Goal: Task Accomplishment & Management: Complete application form

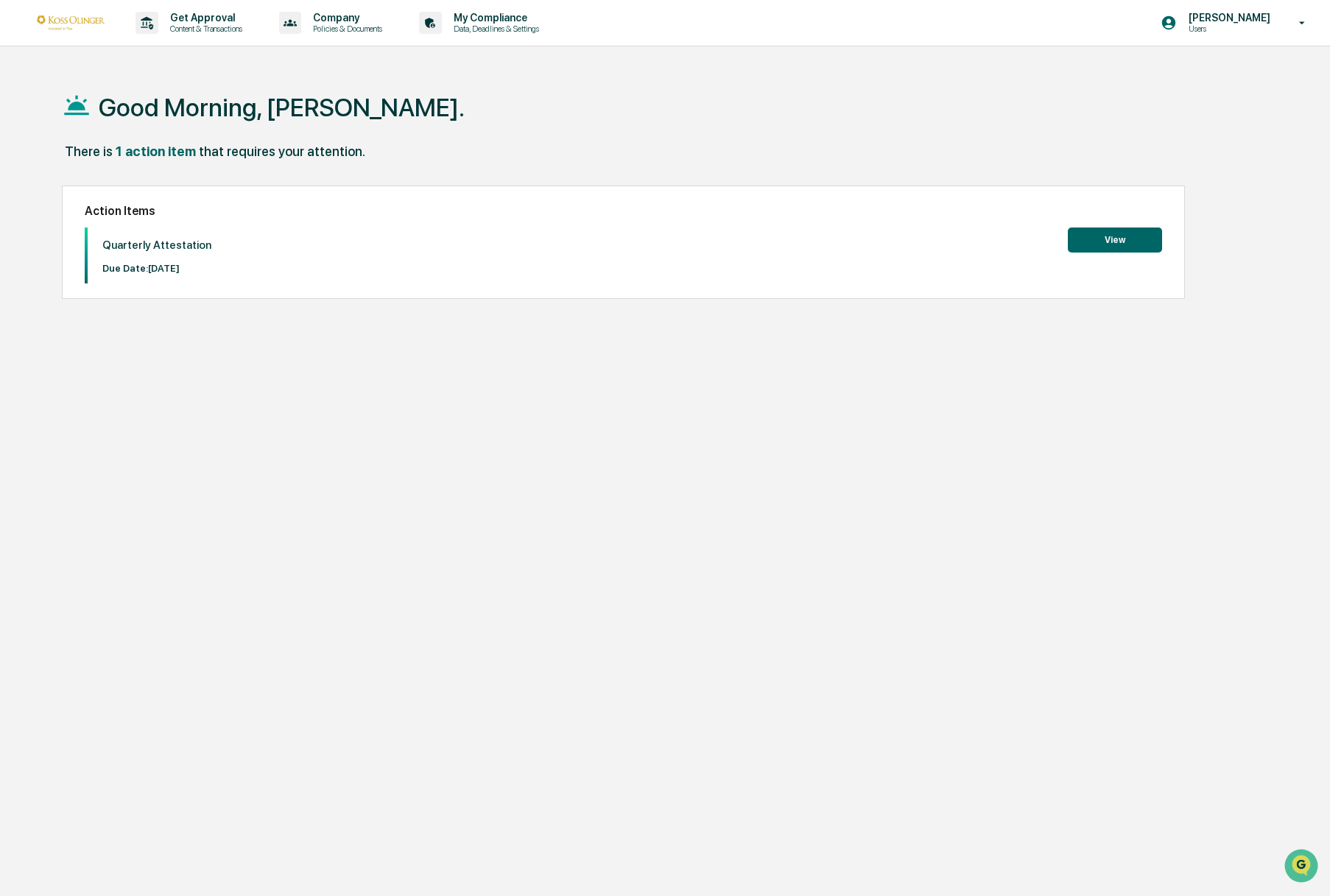
click at [1142, 257] on div "Quarterly Attestation Due Date: [DATE] View" at bounding box center [623, 256] width 1078 height 56
click at [1142, 247] on button "View" at bounding box center [1115, 240] width 94 height 25
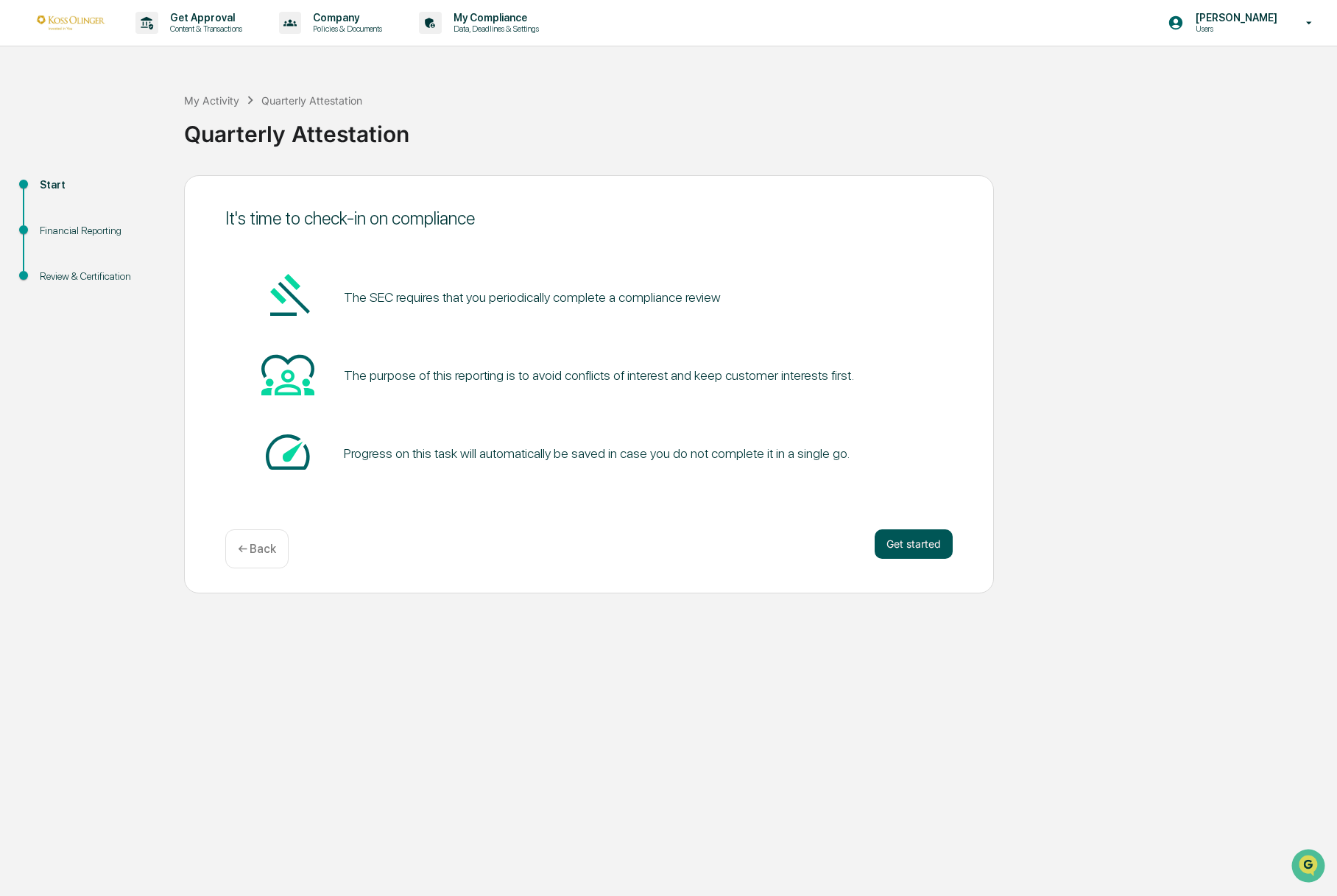
click at [914, 550] on button "Get started" at bounding box center [914, 545] width 78 height 30
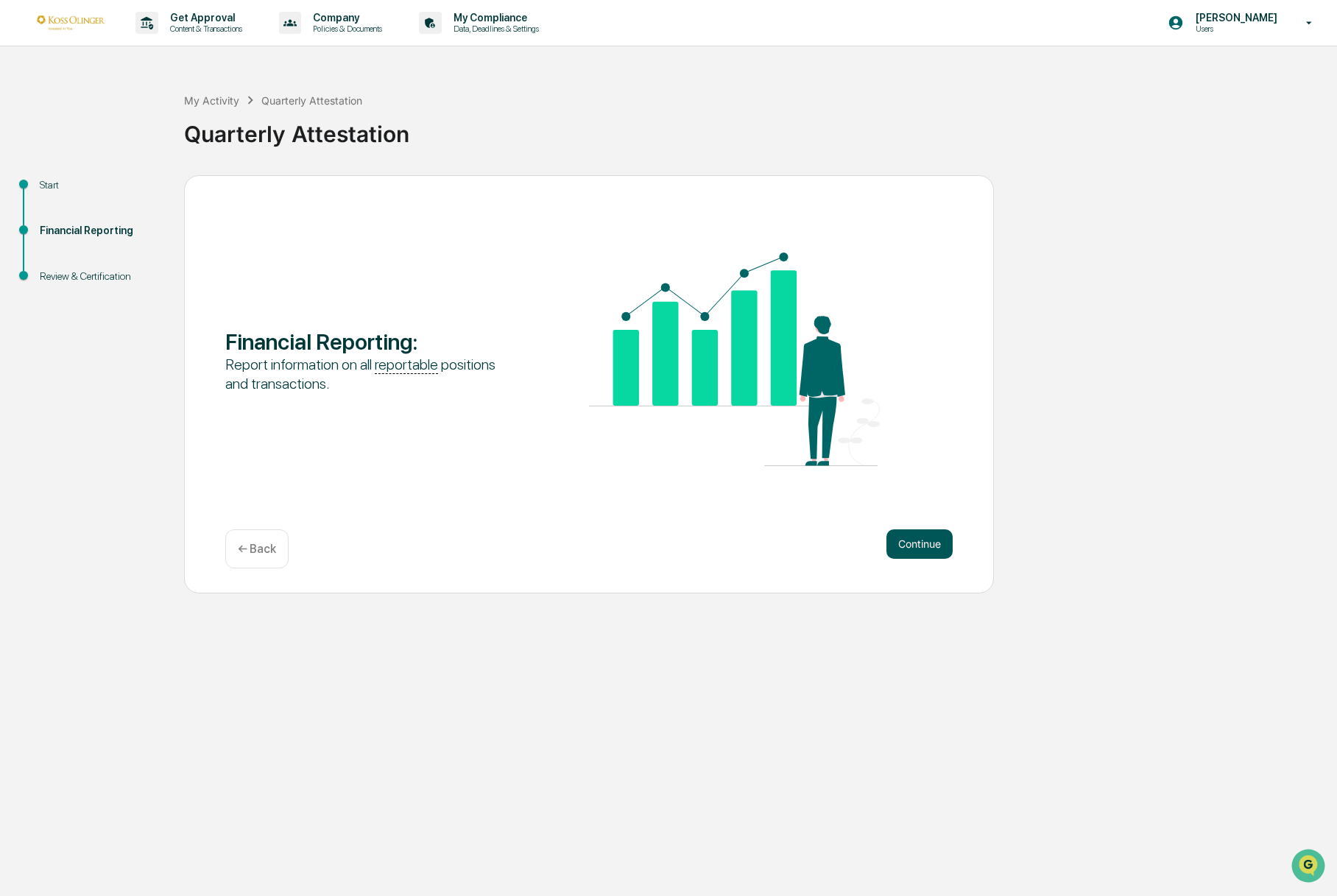
click at [914, 544] on button "Continue" at bounding box center [919, 545] width 66 height 30
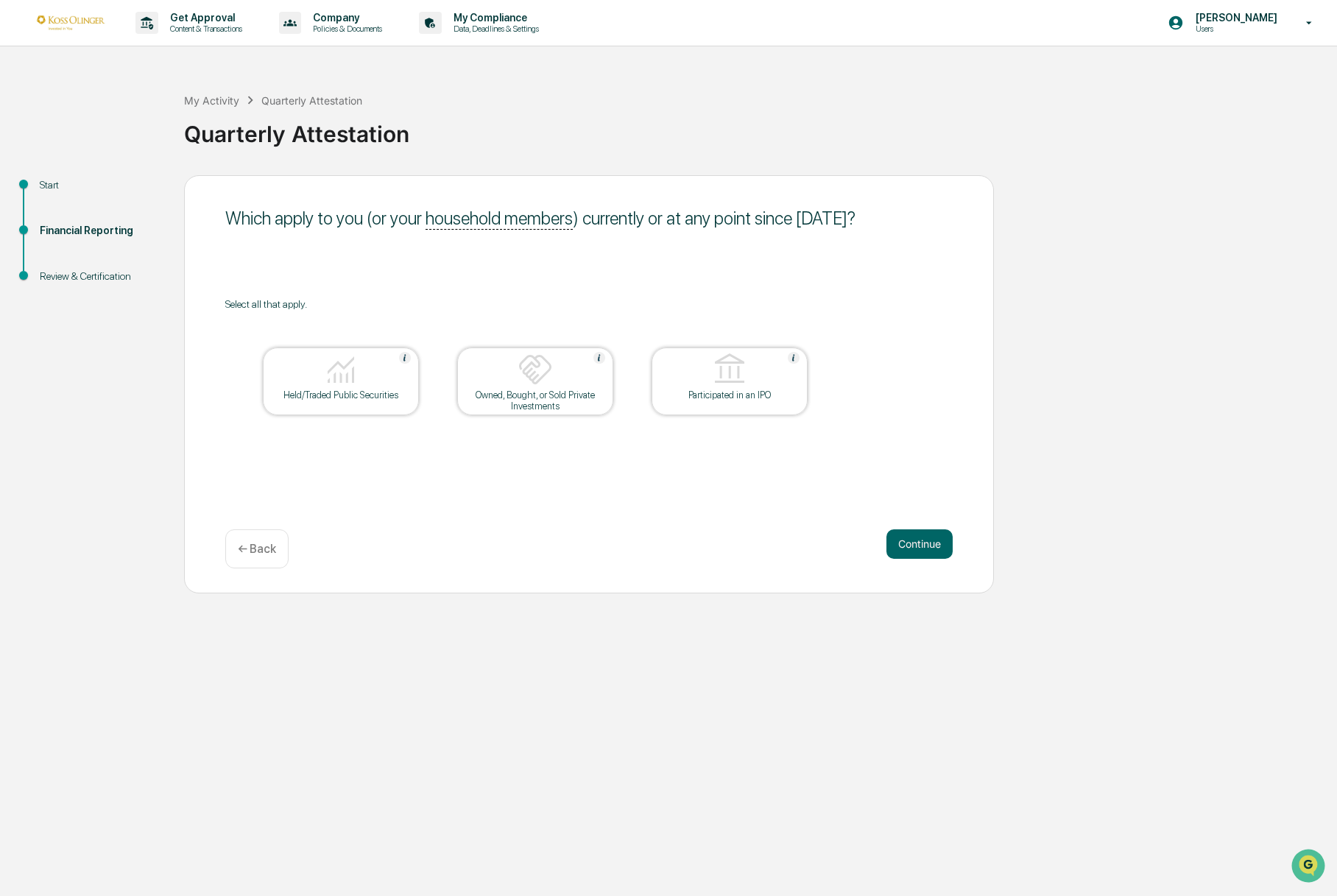
click at [363, 386] on div at bounding box center [340, 371] width 147 height 37
click at [907, 546] on button "Continue" at bounding box center [919, 545] width 66 height 30
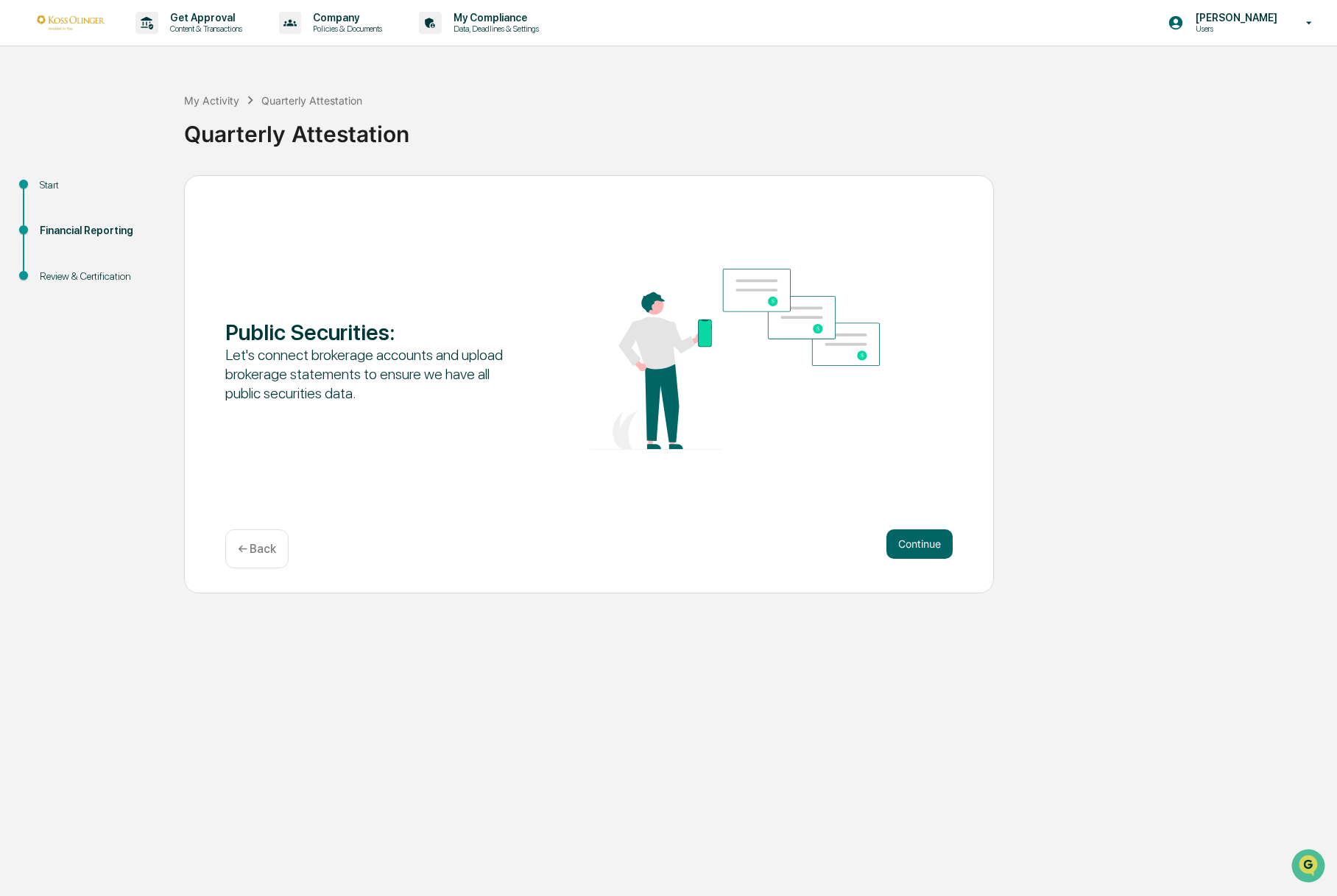
click at [907, 546] on button "Continue" at bounding box center [919, 545] width 66 height 30
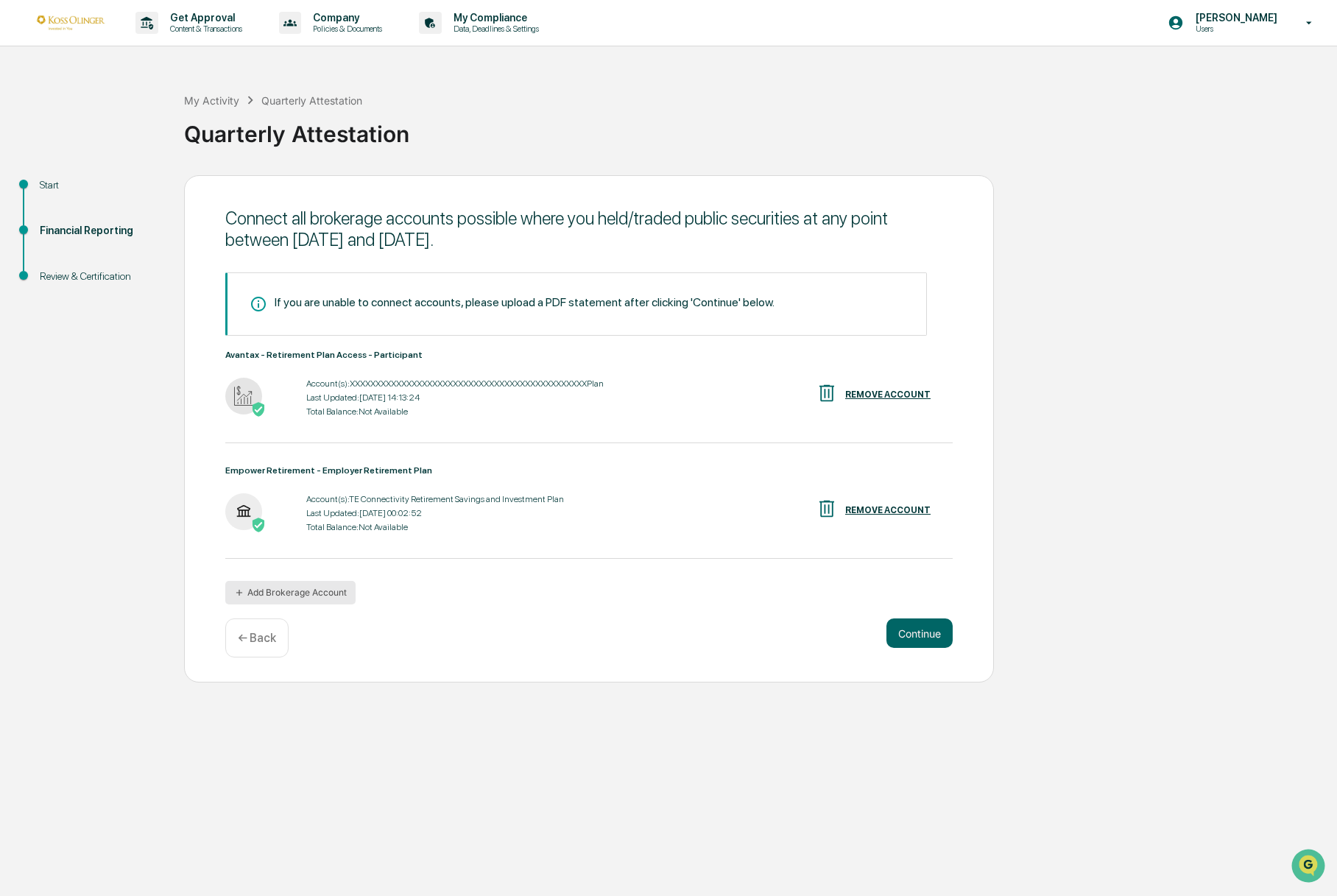
click at [340, 597] on button "Add Brokerage Account" at bounding box center [291, 592] width 130 height 23
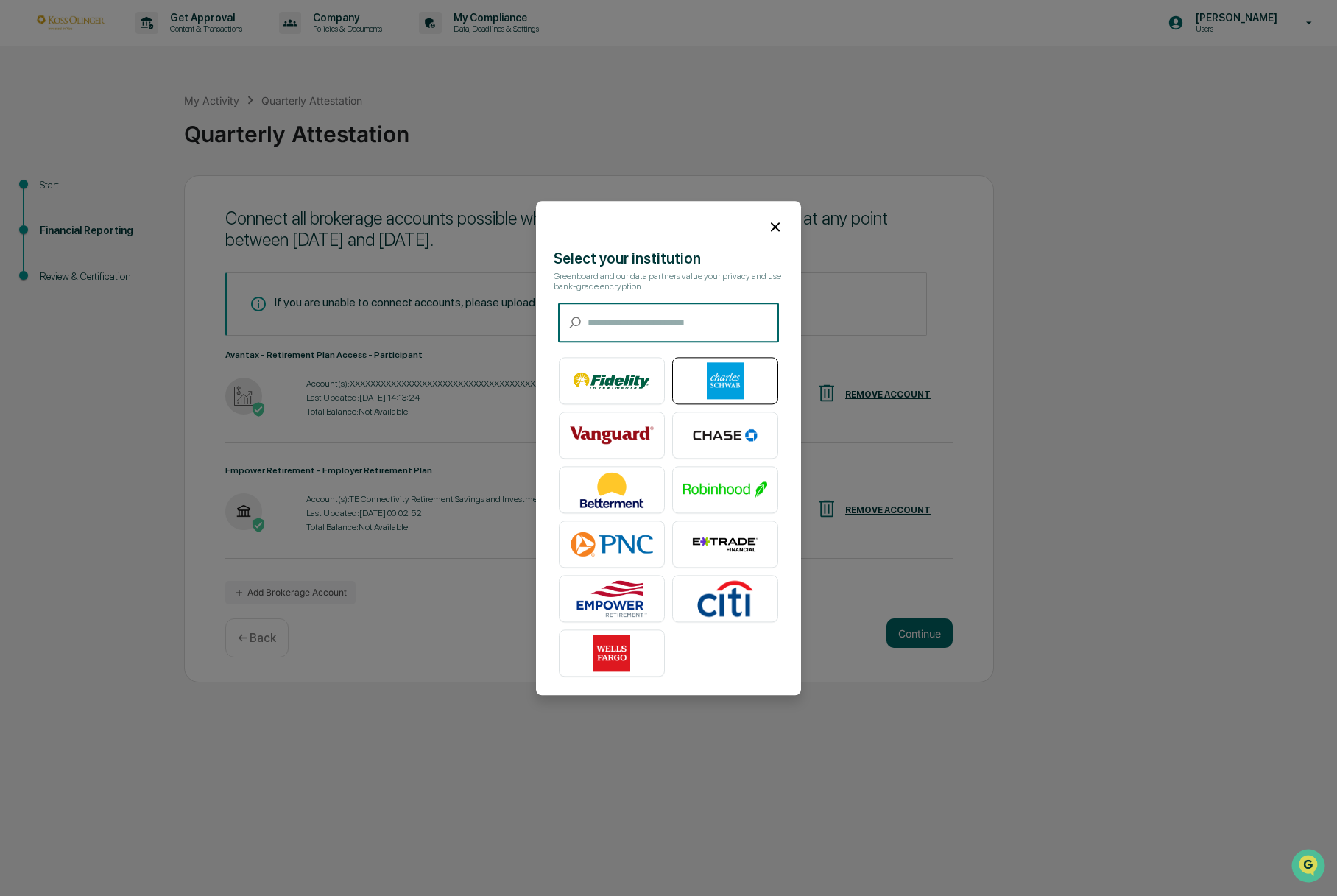
click at [741, 381] on img at bounding box center [725, 381] width 84 height 37
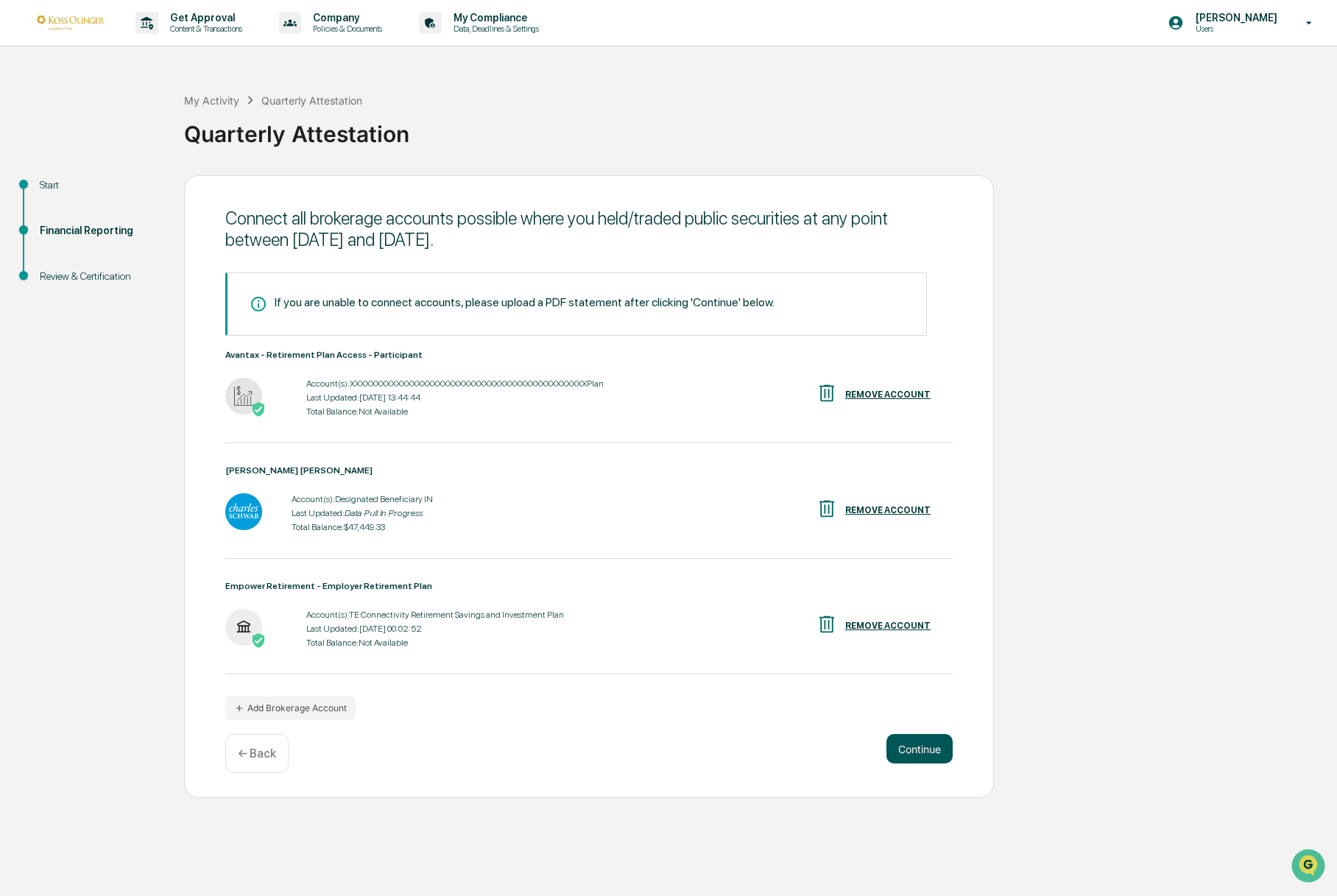
click at [907, 752] on button "Continue" at bounding box center [919, 749] width 66 height 30
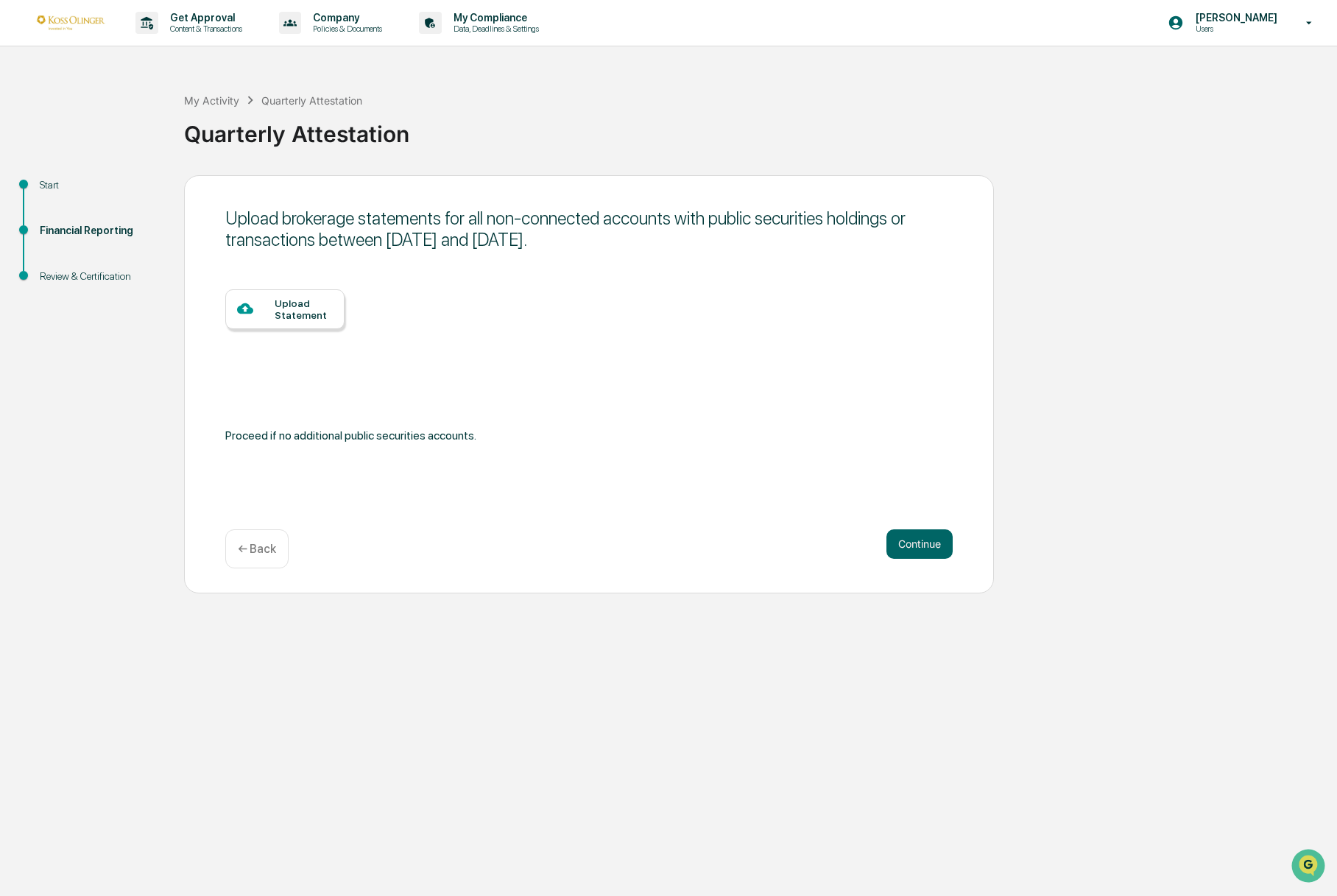
click at [229, 565] on div "← Back" at bounding box center [257, 549] width 64 height 39
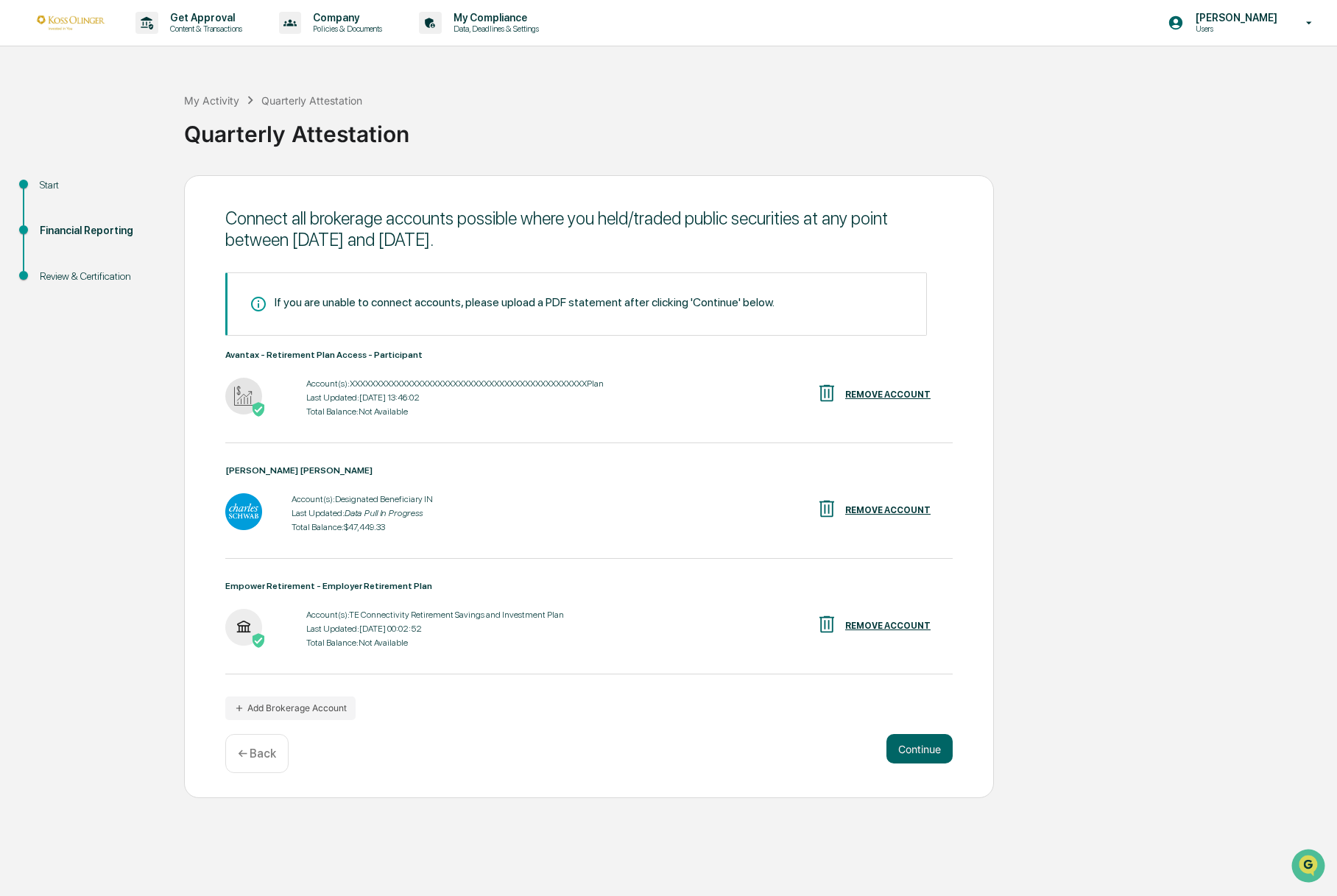
click at [889, 396] on div "REMOVE ACCOUNT" at bounding box center [888, 395] width 85 height 10
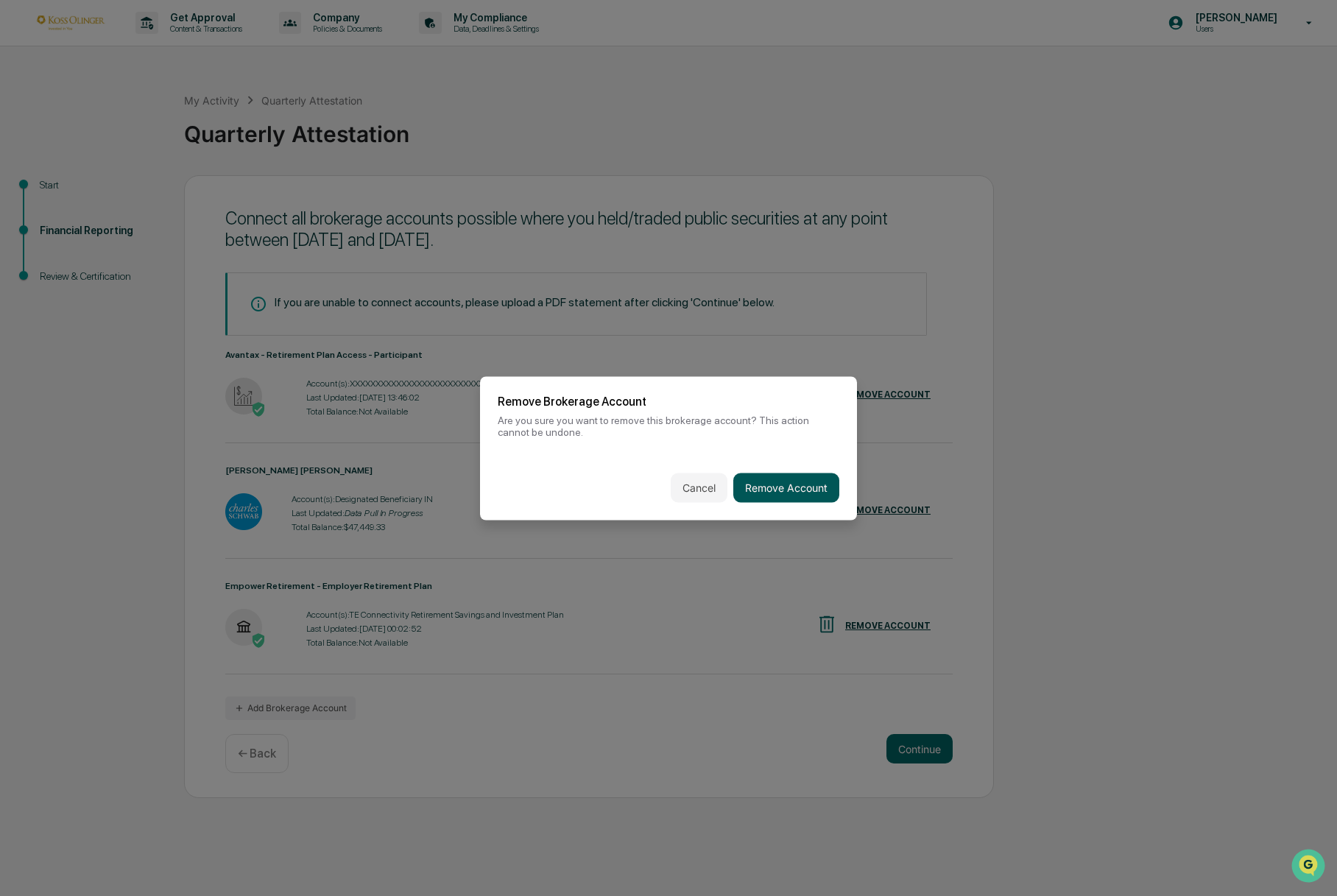
click at [785, 490] on button "Remove Account" at bounding box center [786, 488] width 106 height 30
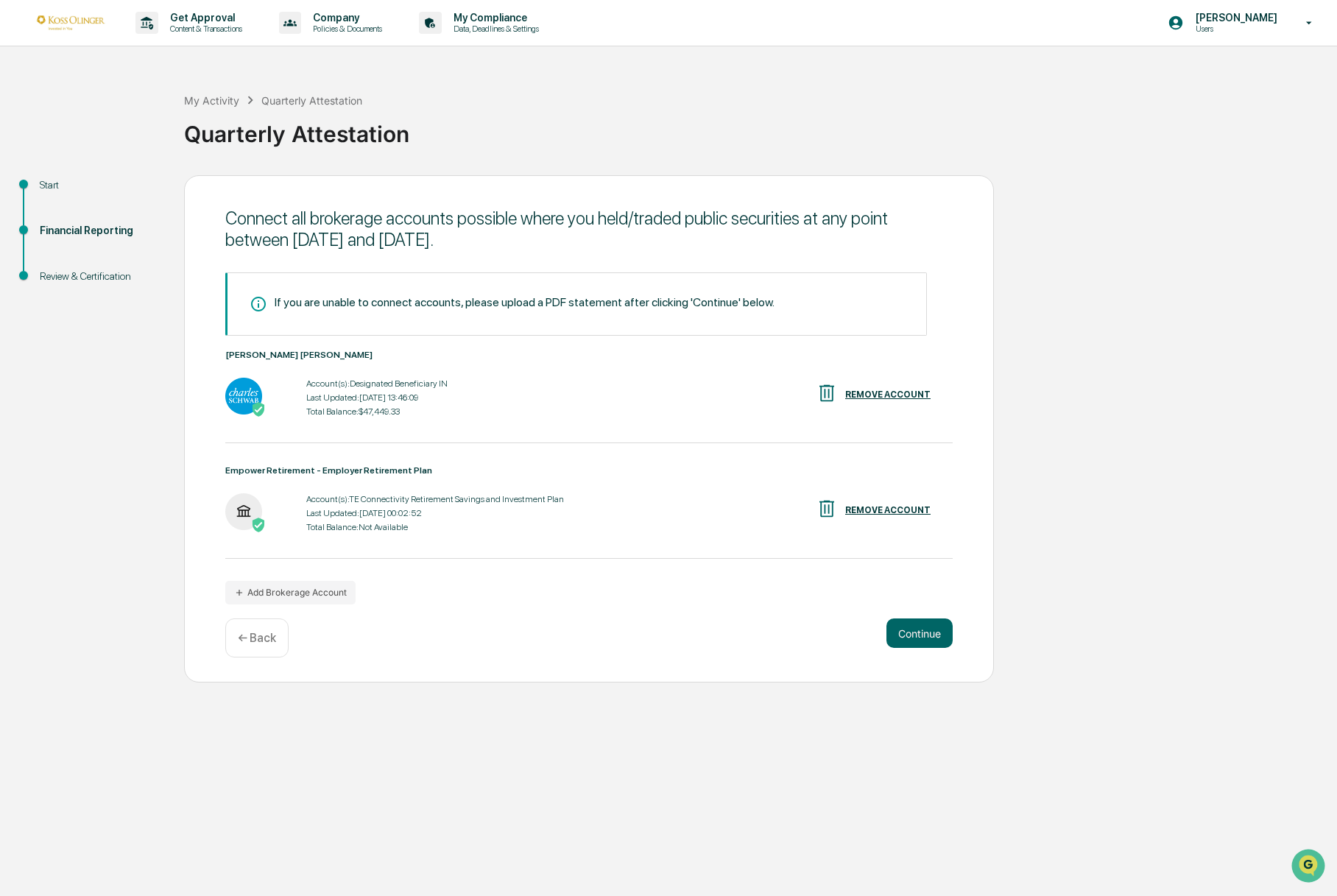
click at [863, 514] on div "REMOVE ACCOUNT" at bounding box center [888, 511] width 85 height 10
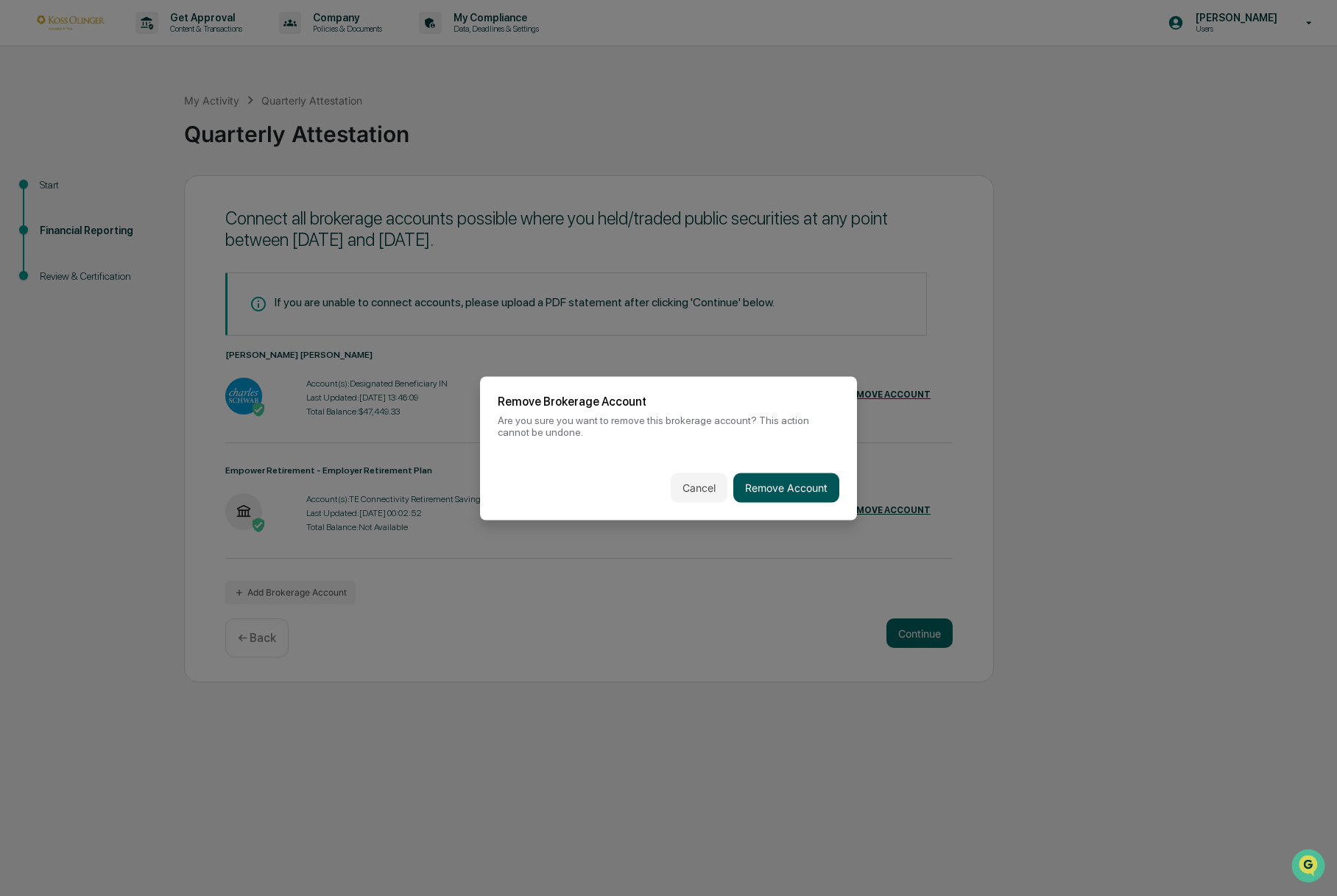
click at [810, 482] on button "Remove Account" at bounding box center [786, 488] width 106 height 30
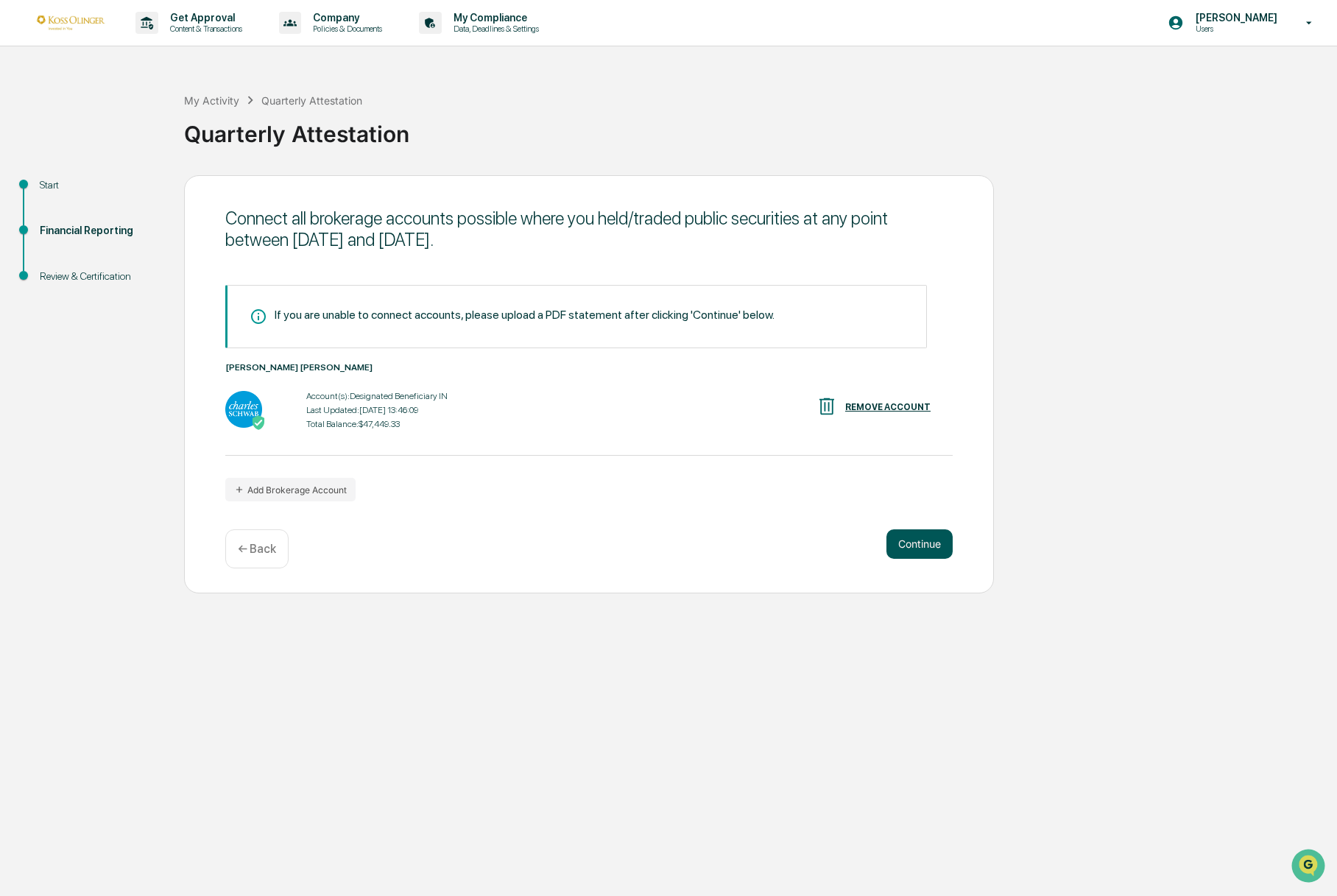
click at [913, 535] on button "Continue" at bounding box center [919, 545] width 66 height 30
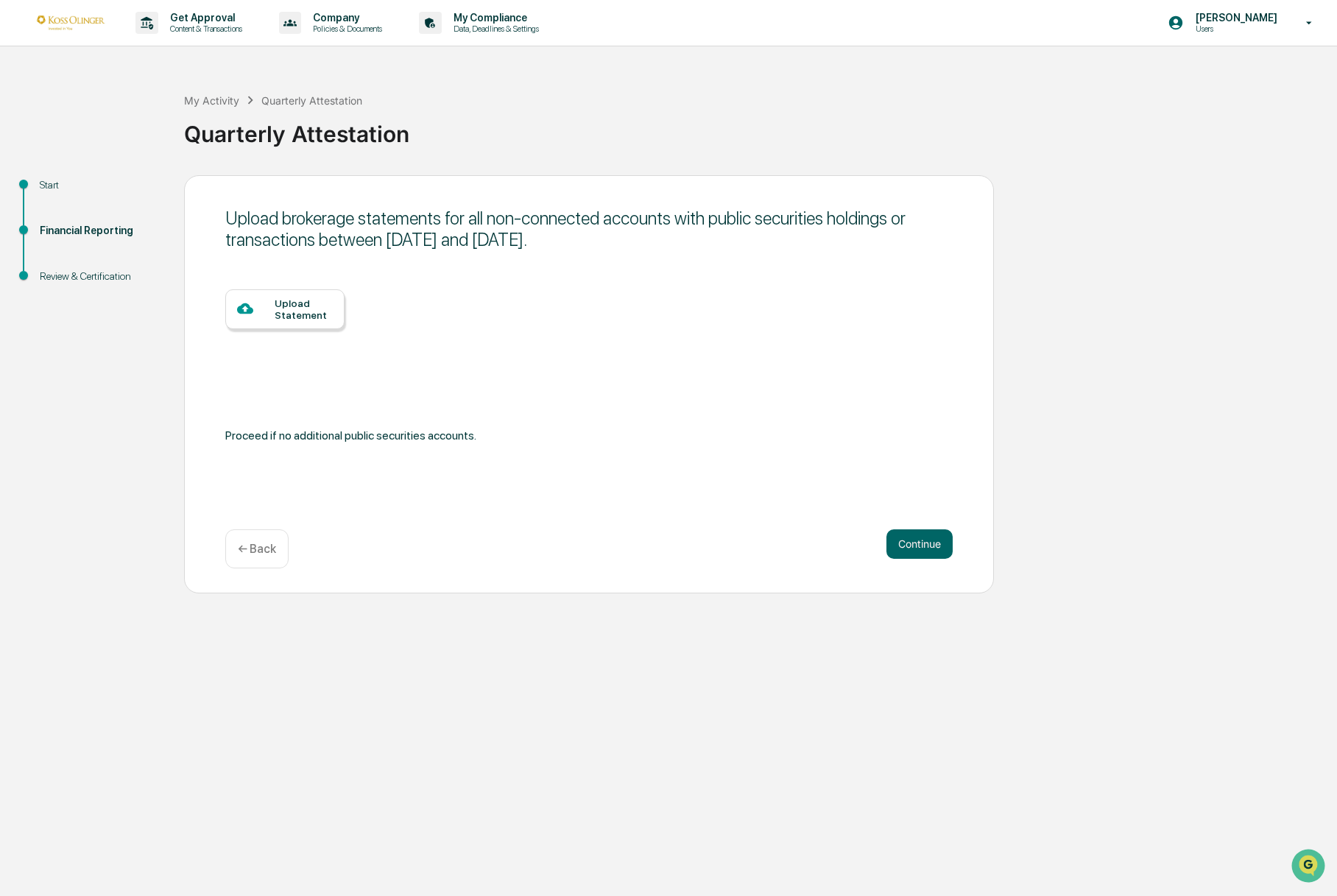
click at [329, 317] on div "Upload Statement" at bounding box center [304, 309] width 58 height 23
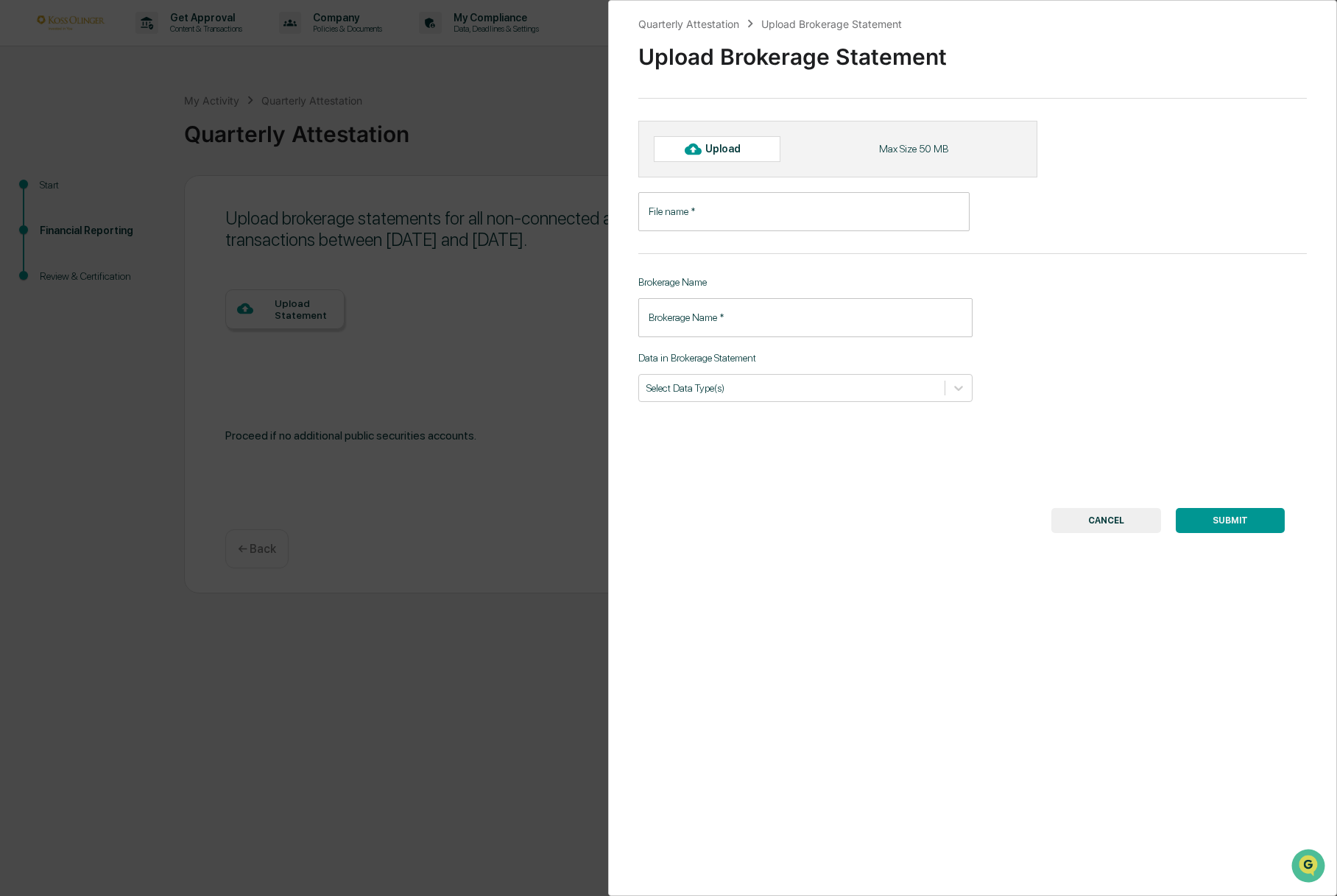
click at [676, 203] on input "File name   *" at bounding box center [804, 211] width 331 height 39
click at [690, 315] on input "Brokerage Name   *" at bounding box center [806, 318] width 334 height 39
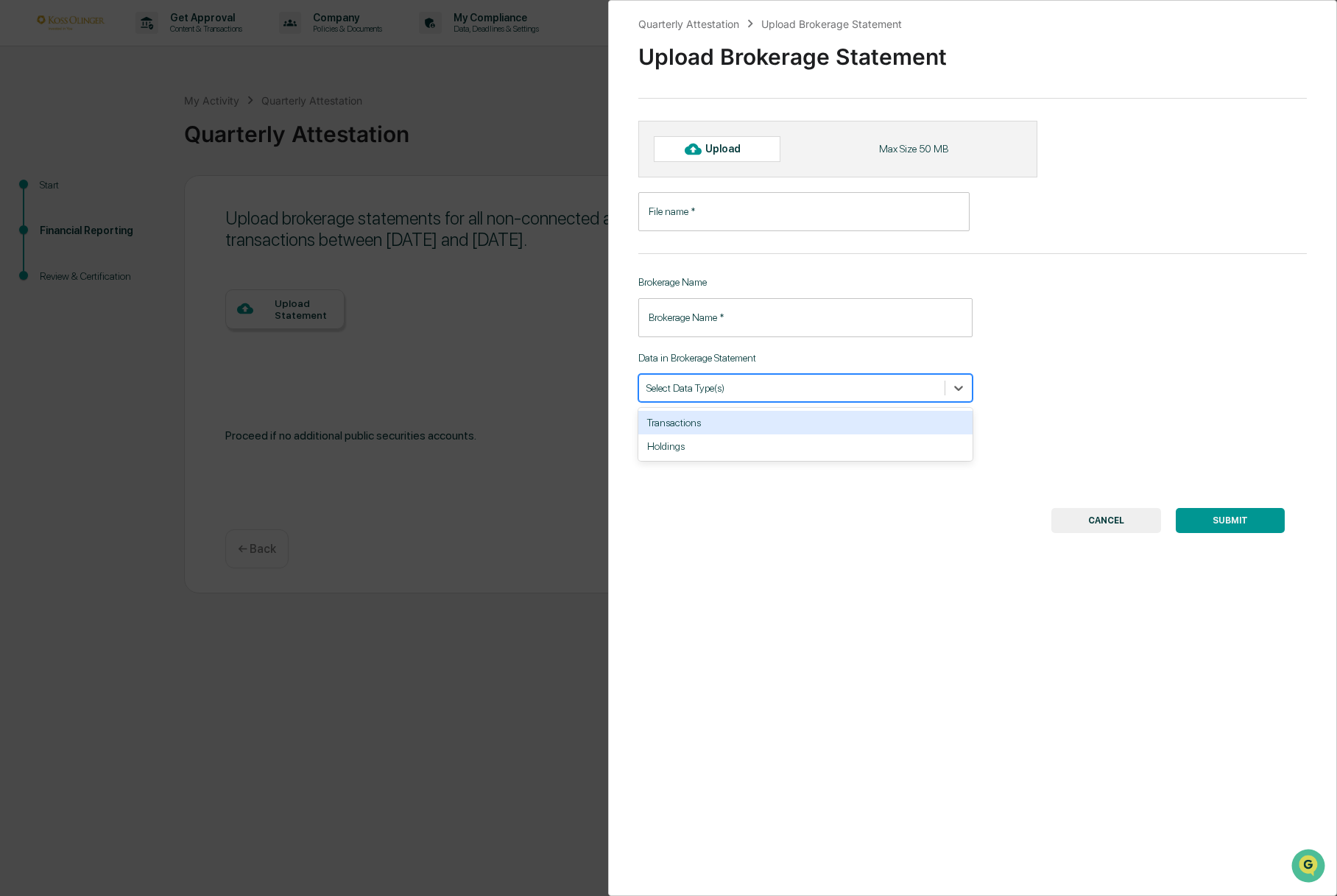
click at [690, 382] on div at bounding box center [792, 388] width 291 height 14
click at [732, 150] on div "Upload" at bounding box center [729, 149] width 48 height 12
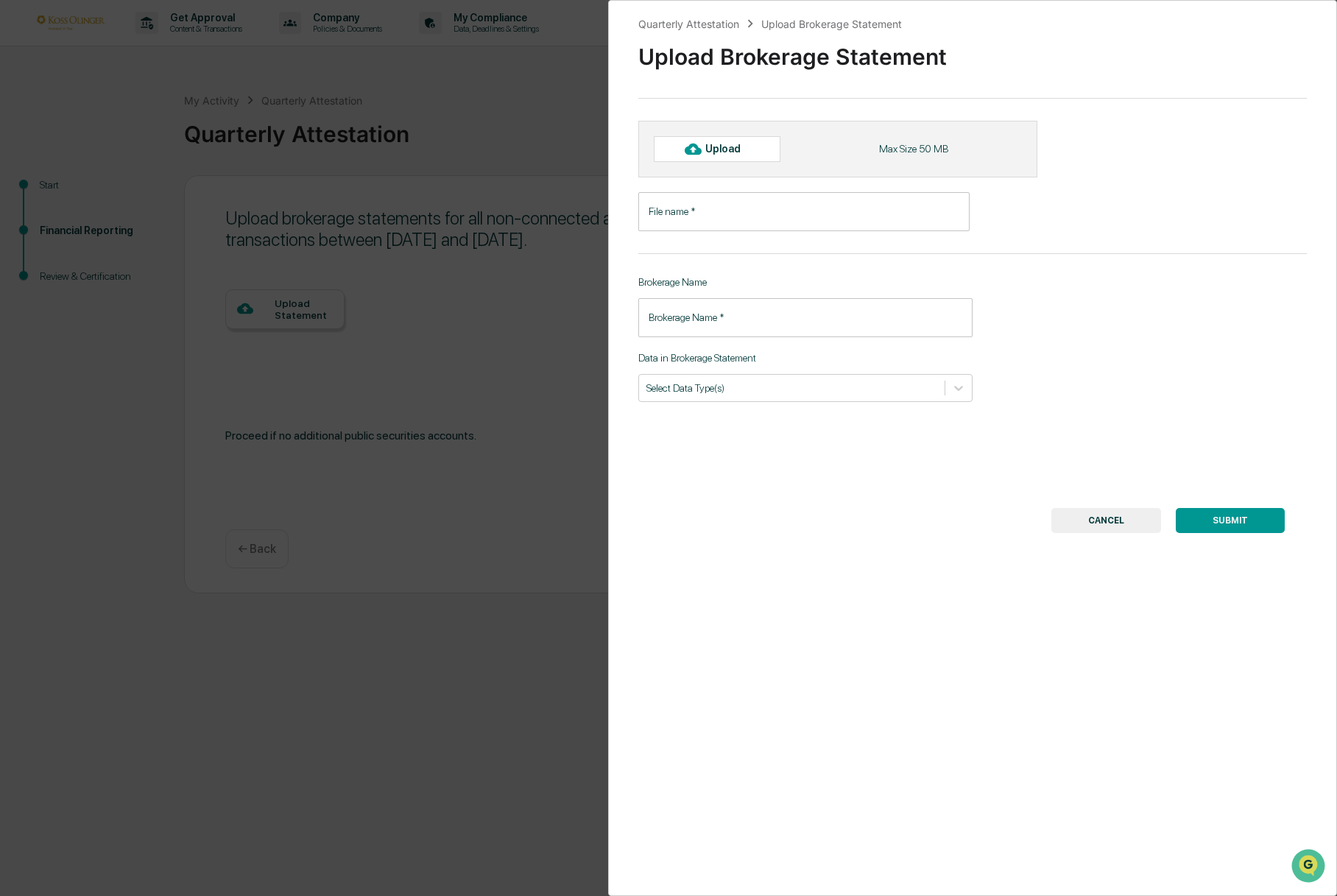
type input "**********"
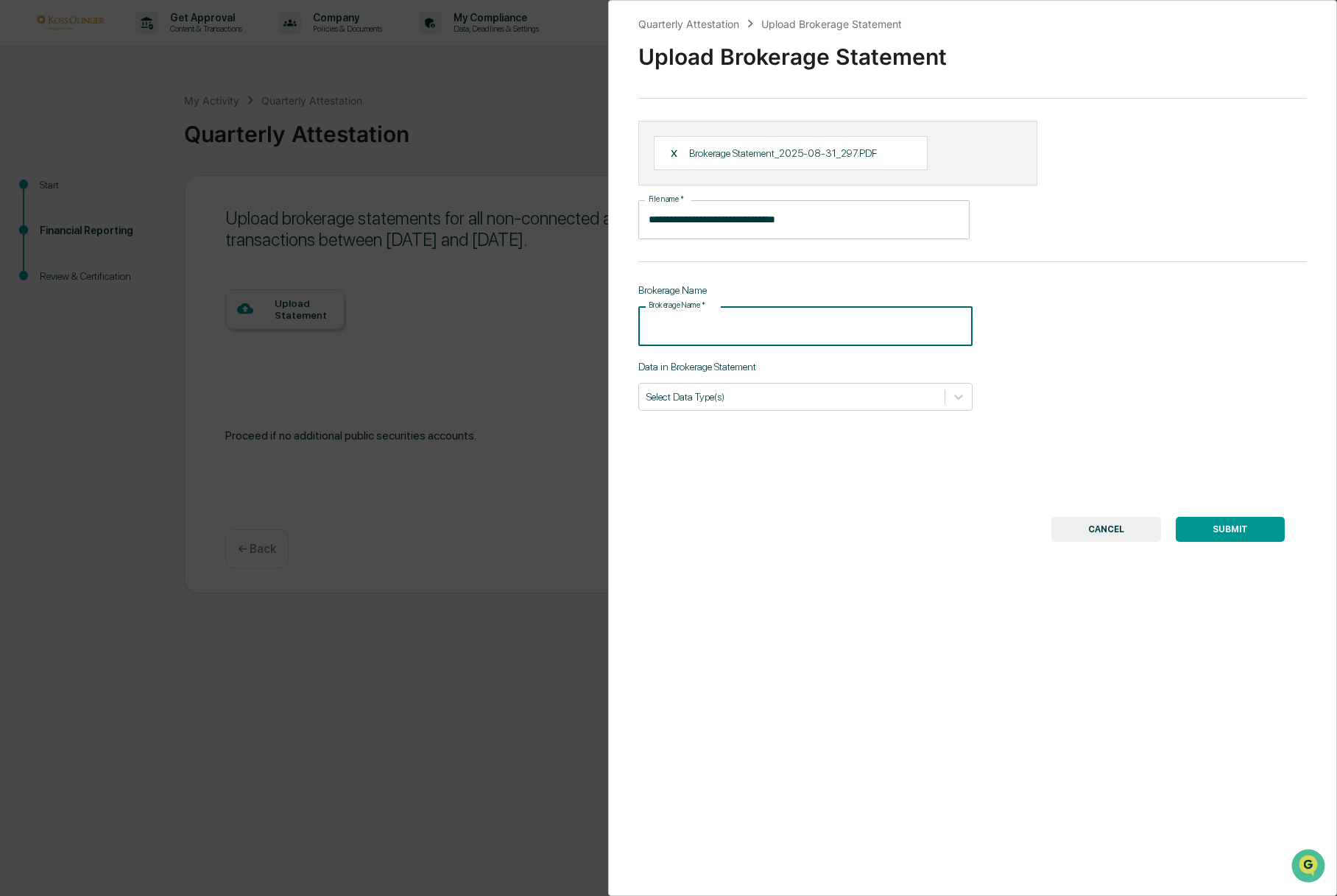
click at [759, 320] on input "Brokerage Name   *" at bounding box center [806, 325] width 334 height 39
type input "**********"
click at [1198, 513] on div "**********" at bounding box center [973, 448] width 729 height 896
click at [1202, 521] on button "SUBMIT" at bounding box center [1230, 529] width 109 height 25
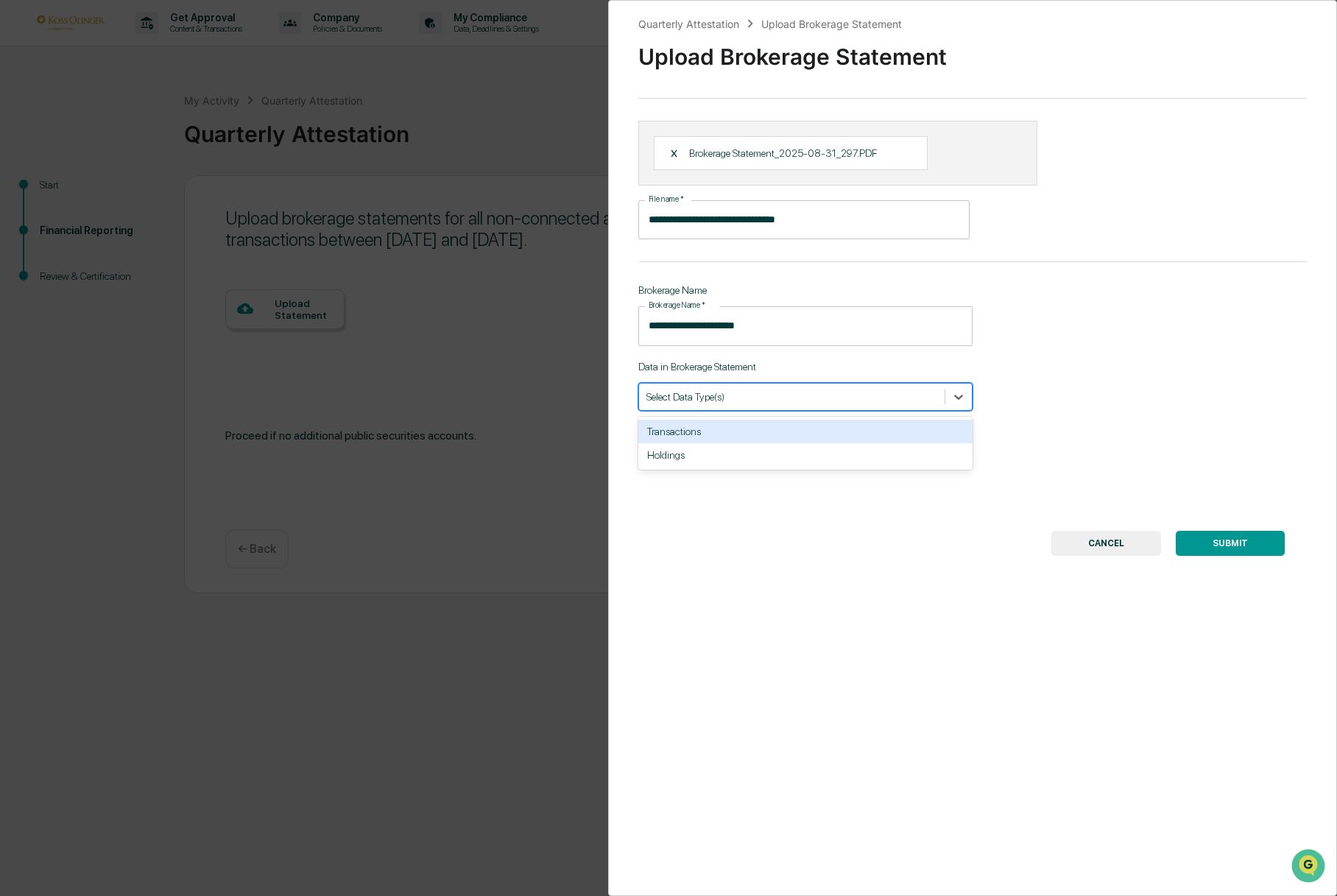
click at [785, 391] on div at bounding box center [792, 397] width 291 height 14
click at [759, 433] on div "Transactions" at bounding box center [806, 431] width 334 height 23
click at [780, 431] on div "Holdings" at bounding box center [806, 431] width 334 height 23
click at [1232, 551] on button "SUBMIT" at bounding box center [1230, 543] width 109 height 25
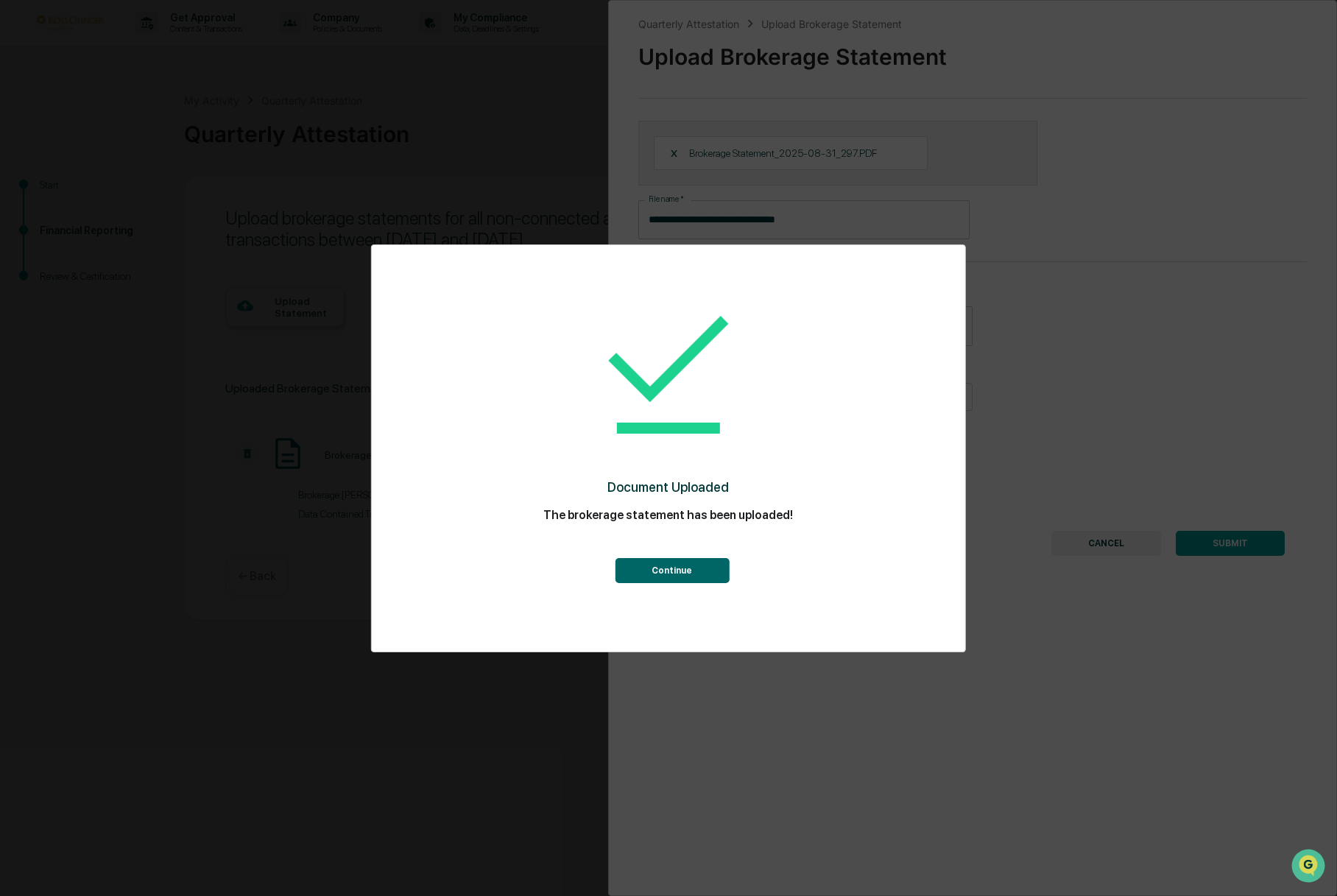
click at [684, 565] on button "Continue" at bounding box center [672, 571] width 114 height 25
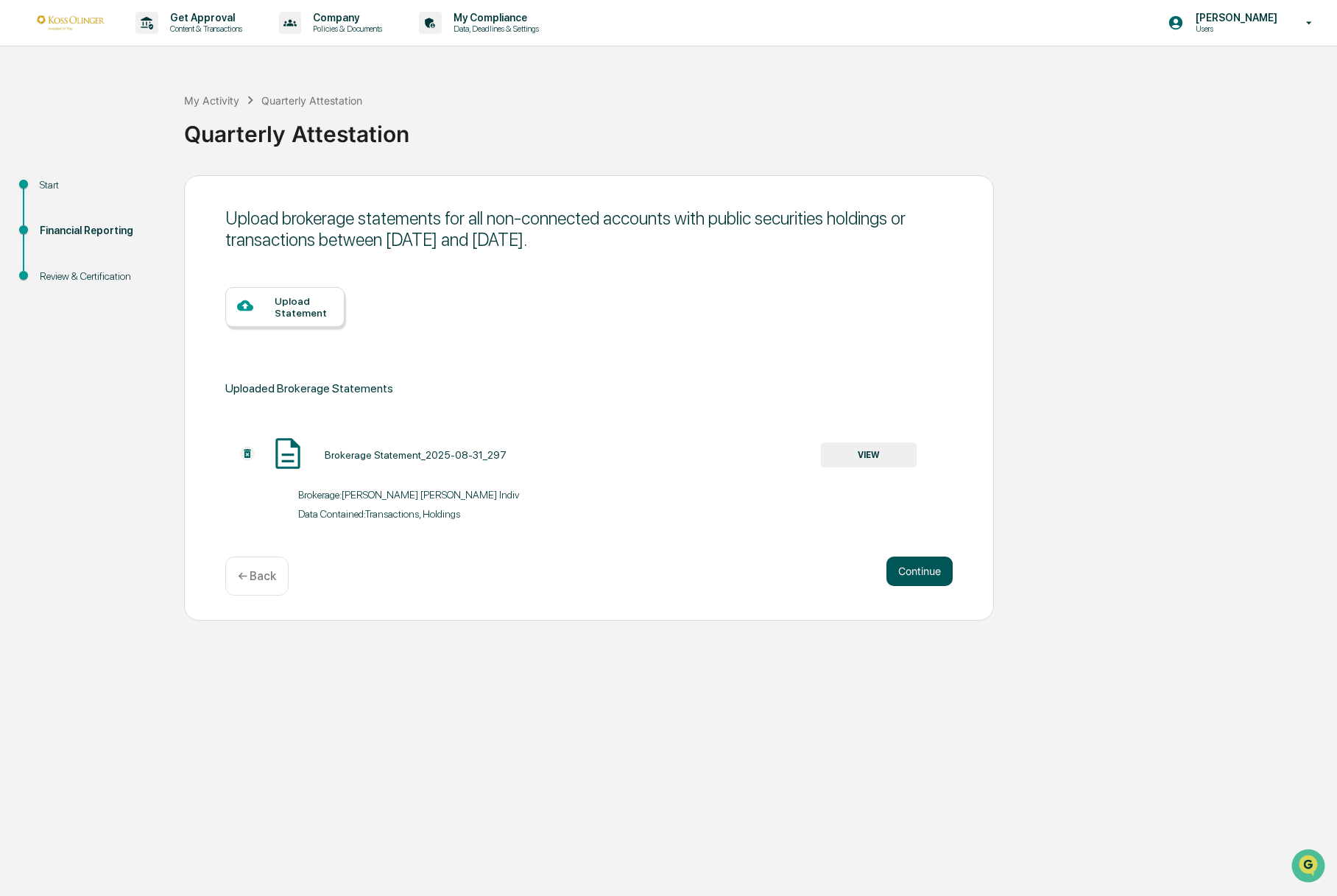
click at [908, 565] on button "Continue" at bounding box center [919, 572] width 66 height 30
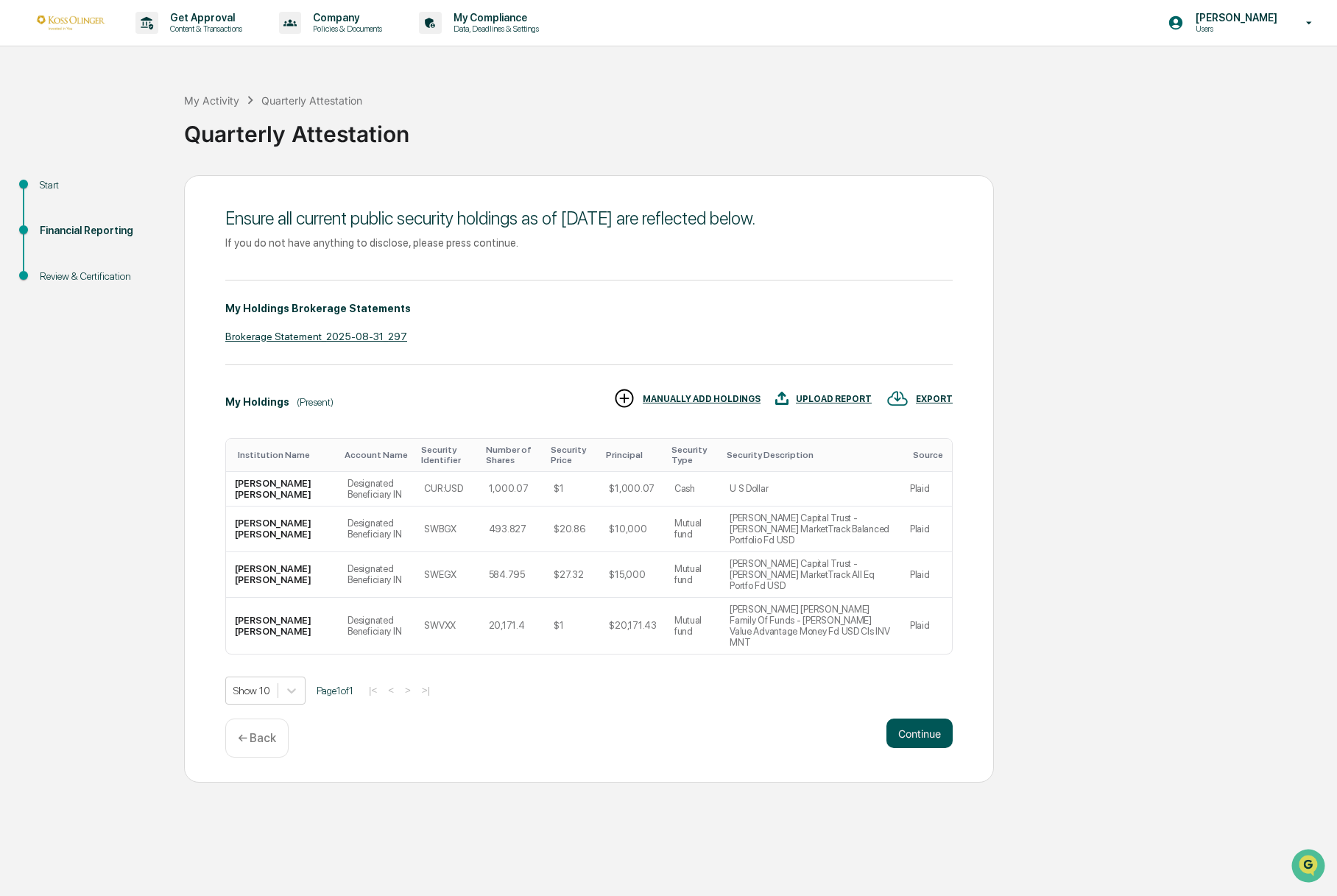
click at [920, 719] on button "Continue" at bounding box center [919, 733] width 66 height 30
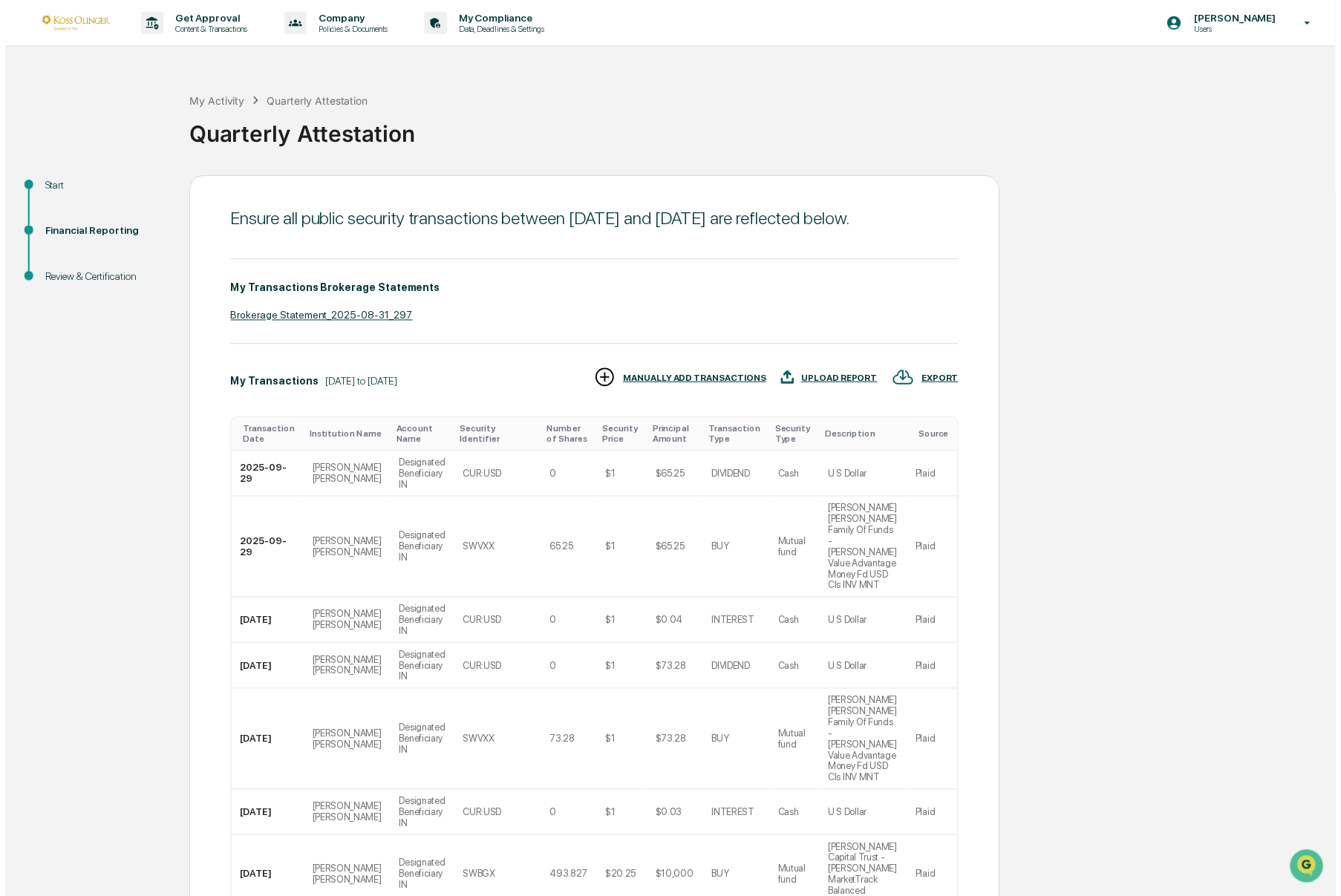
scroll to position [184, 0]
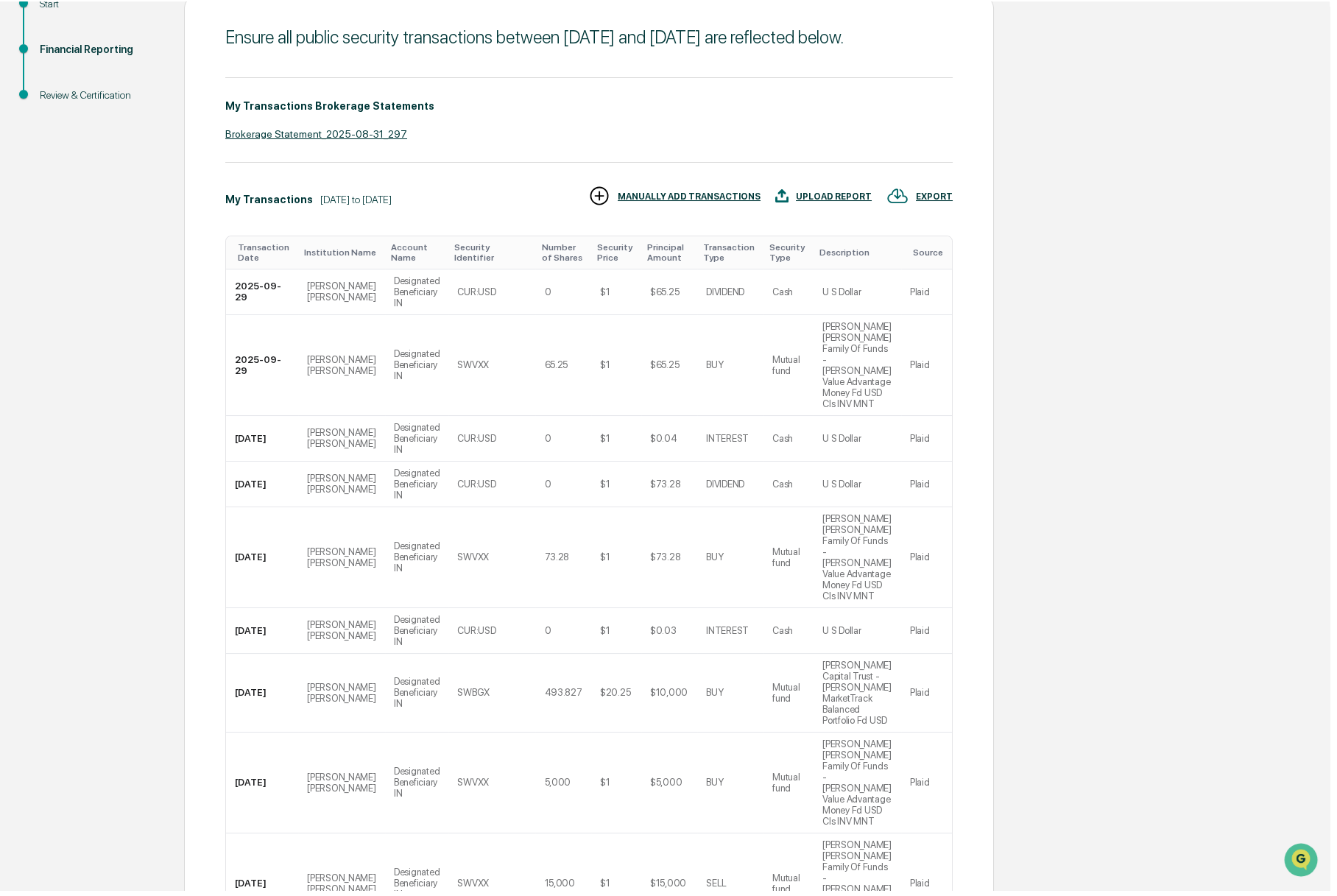
scroll to position [0, 0]
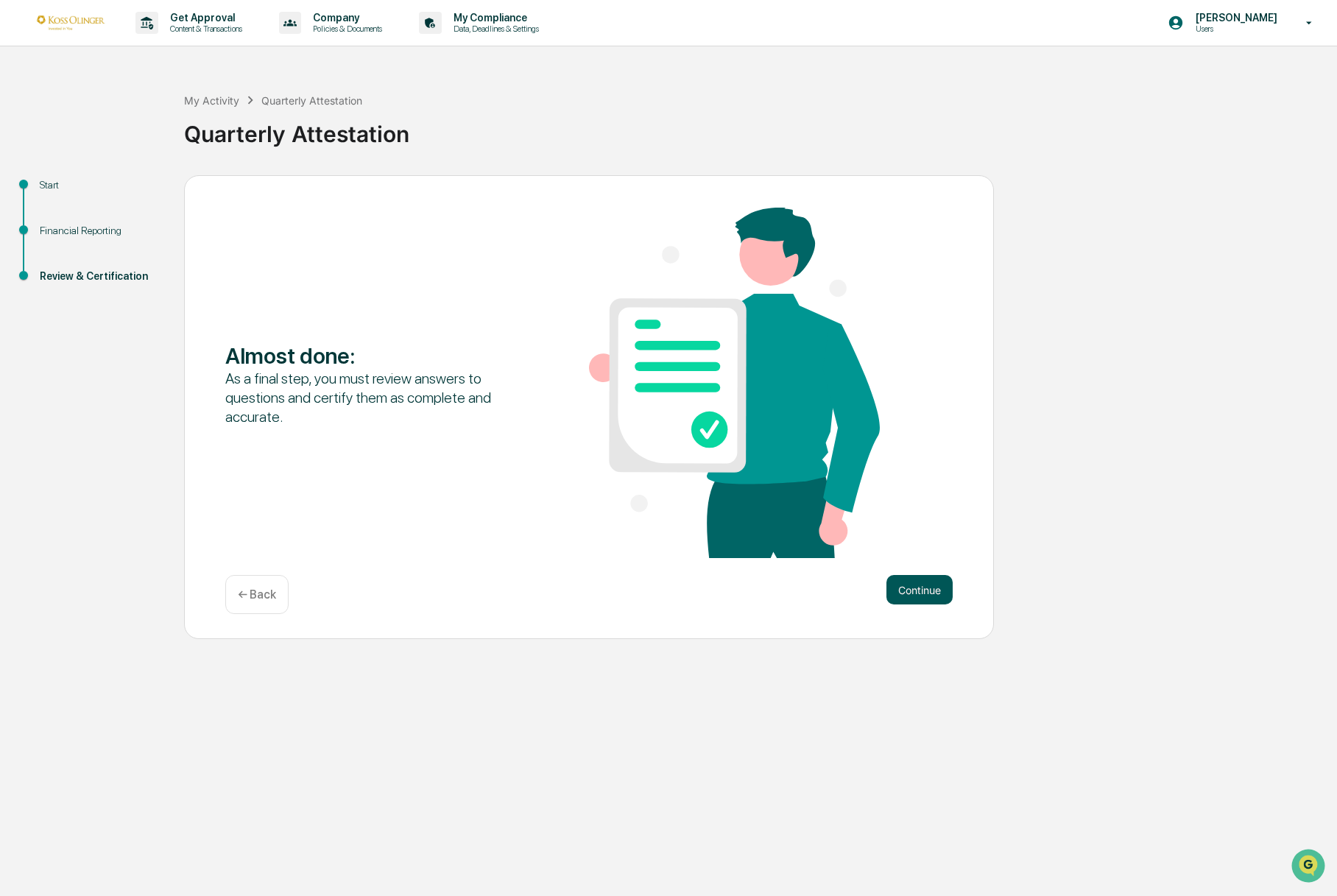
click at [930, 589] on button "Continue" at bounding box center [919, 590] width 66 height 30
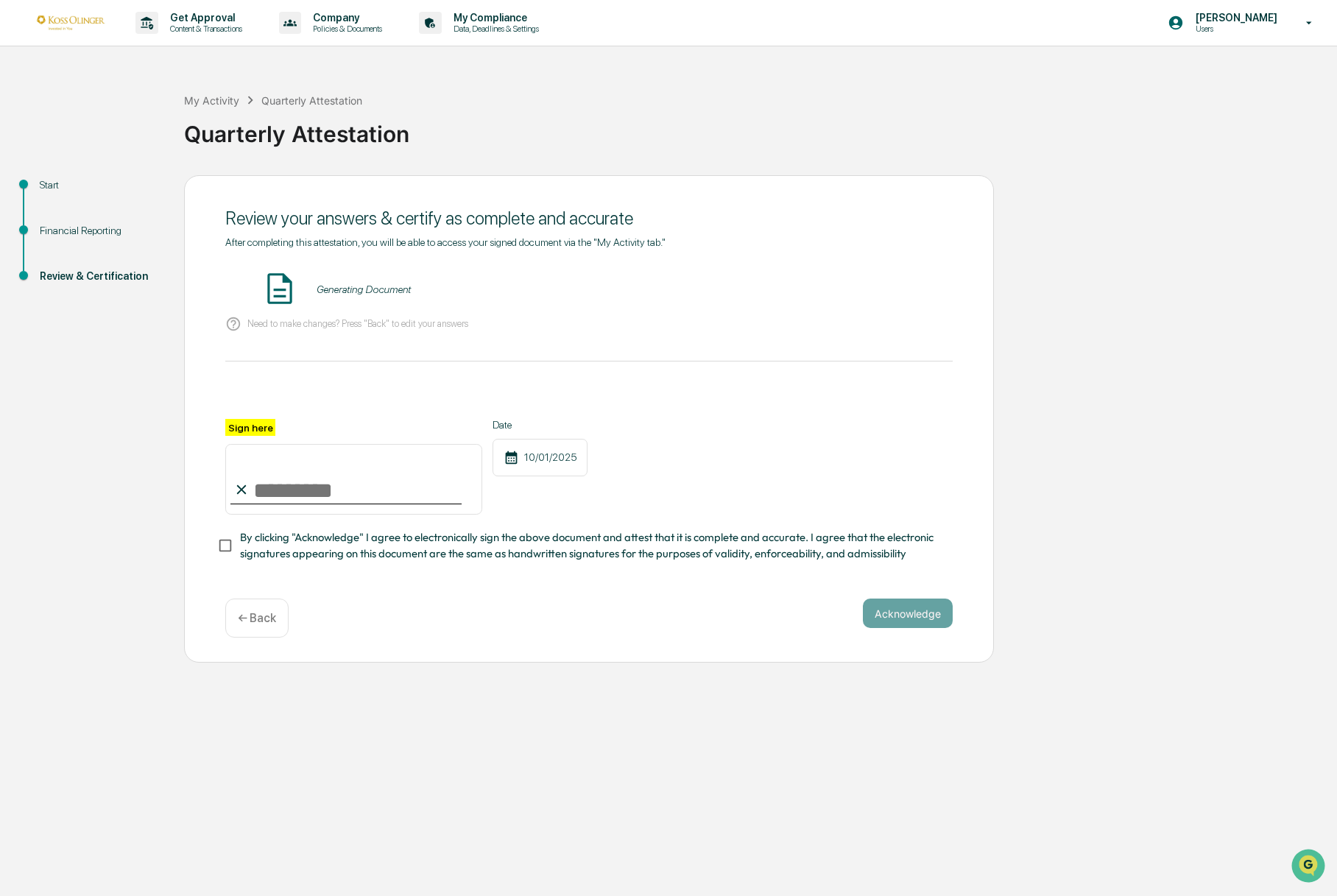
click at [269, 497] on input "Sign here" at bounding box center [353, 478] width 257 height 70
click at [241, 425] on label "Sign here" at bounding box center [251, 427] width 50 height 17
click at [241, 444] on input "Sign here" at bounding box center [353, 478] width 257 height 70
type input "**********"
click at [900, 619] on button "Acknowledge" at bounding box center [907, 613] width 90 height 30
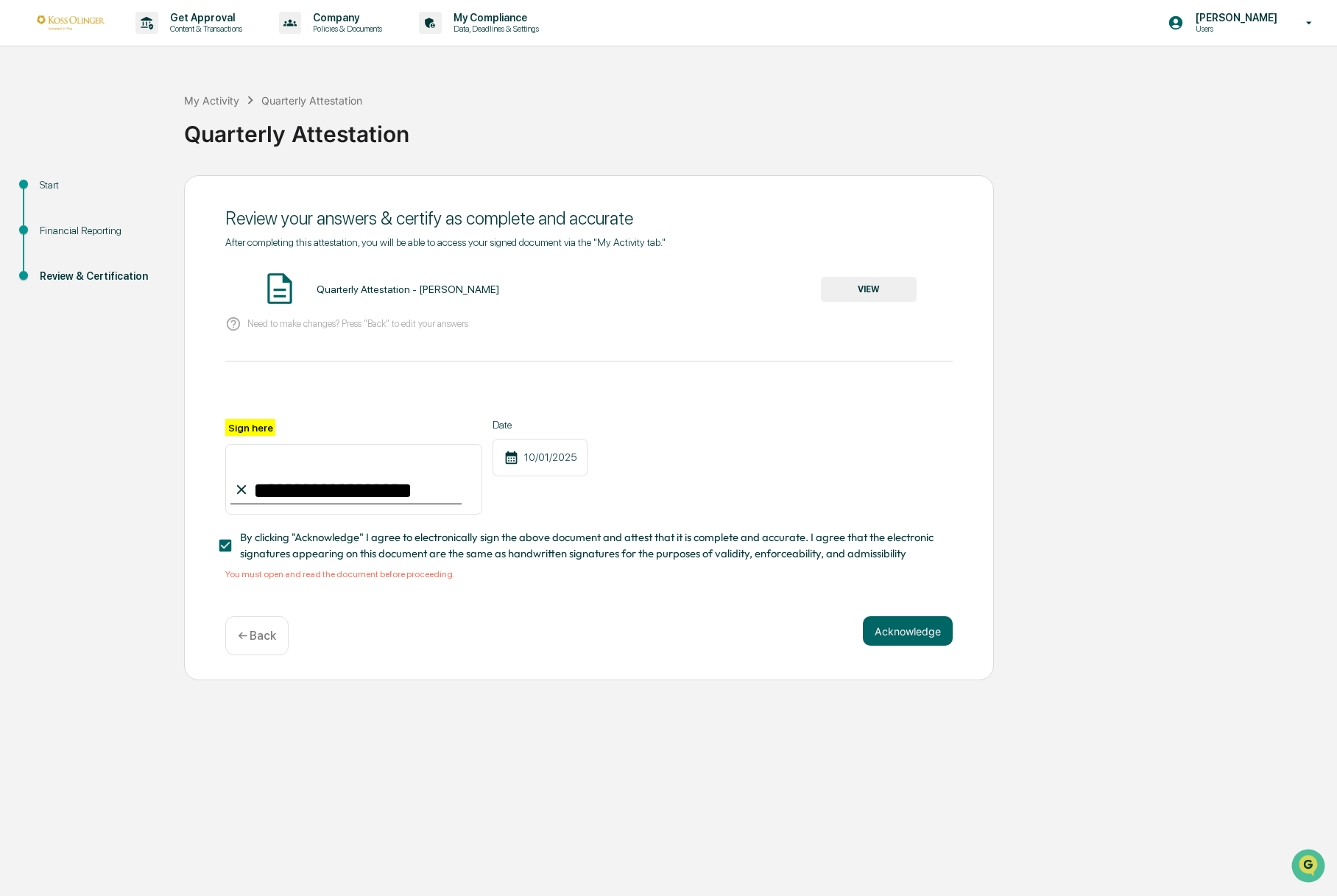
click at [558, 465] on div "10/01/2025" at bounding box center [539, 458] width 95 height 37
click at [382, 290] on div "Quarterly Attestation - [PERSON_NAME]" at bounding box center [408, 290] width 183 height 12
click at [841, 291] on button "VIEW" at bounding box center [869, 289] width 96 height 25
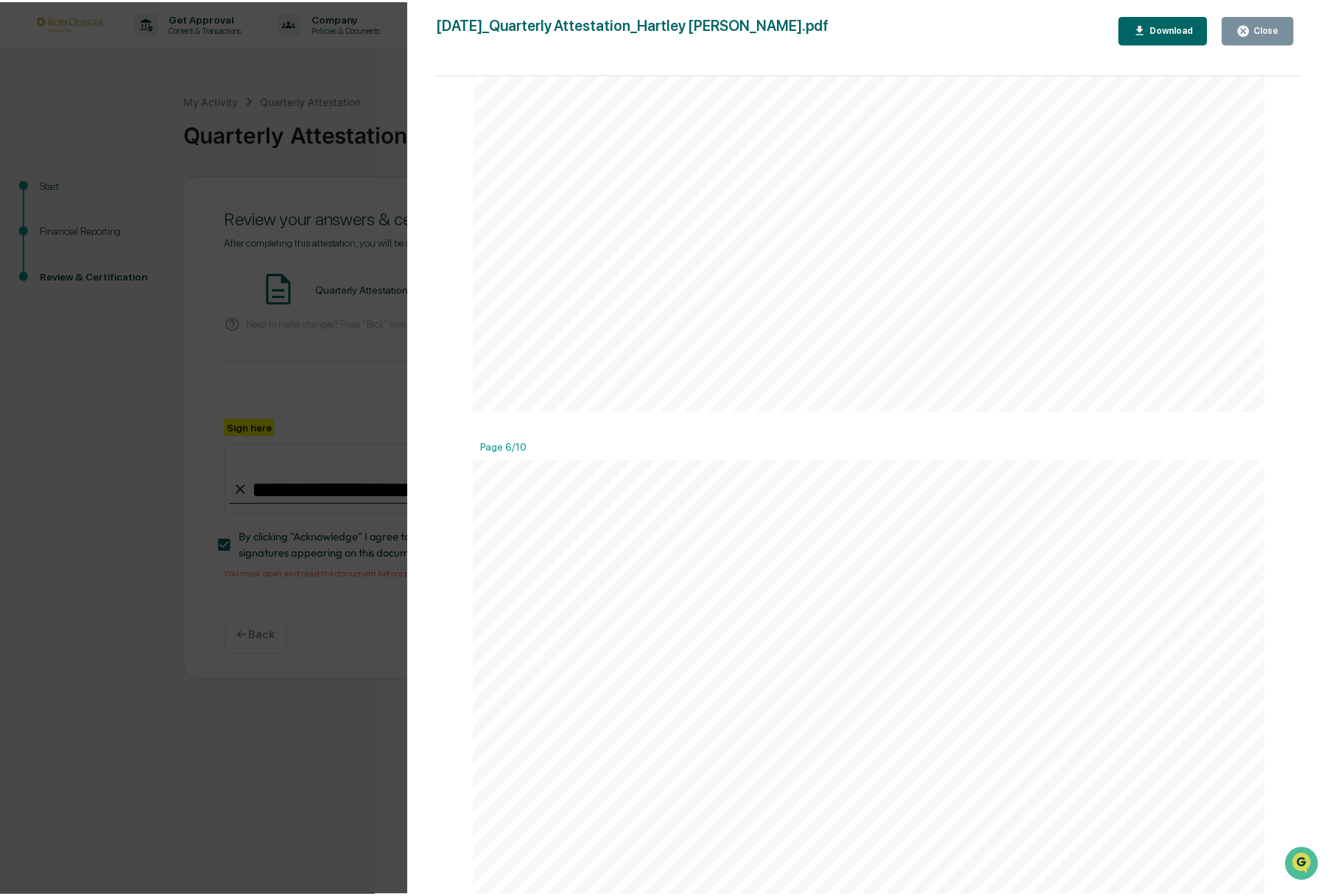
scroll to position [7833, 0]
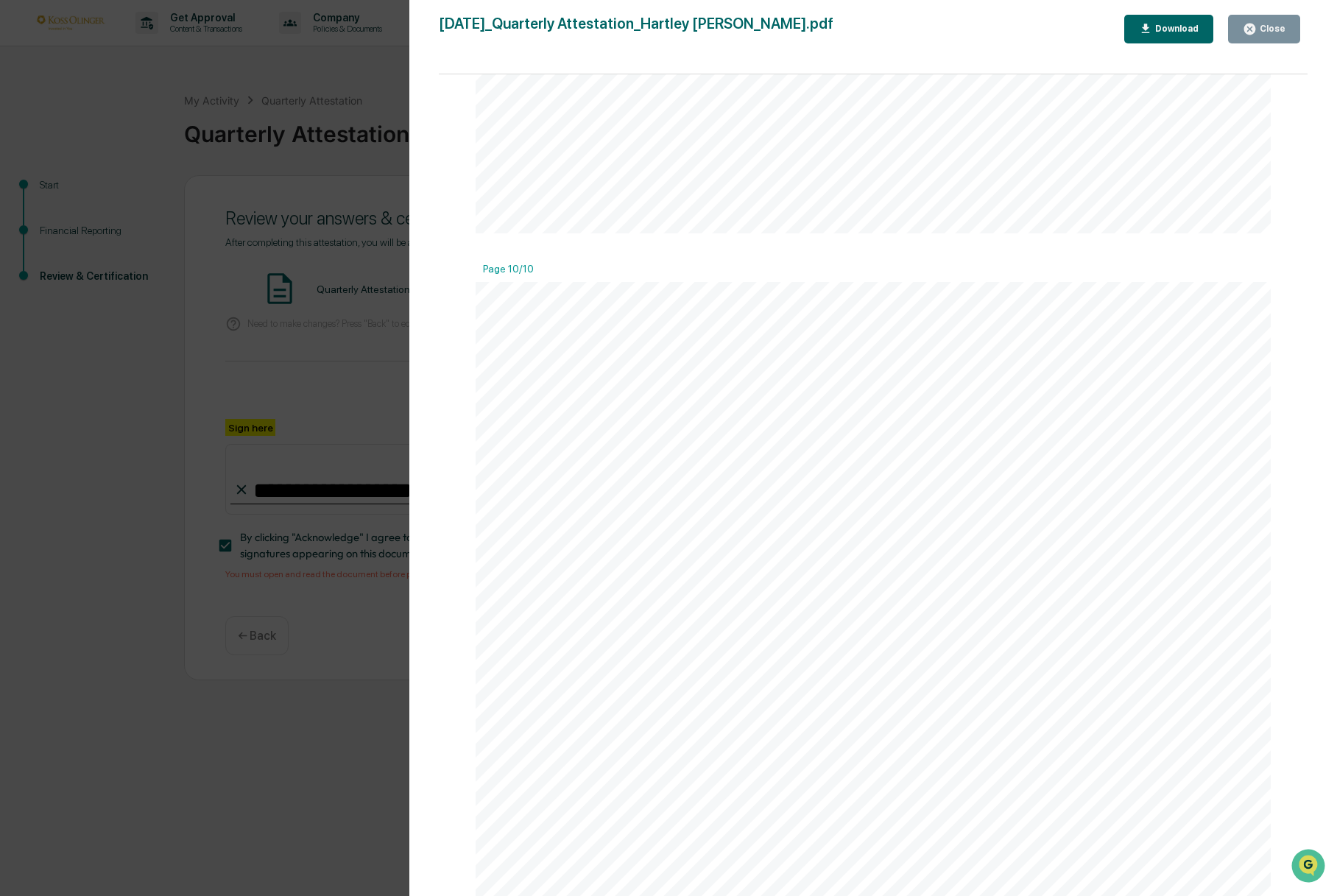
drag, startPoint x: 1302, startPoint y: 829, endPoint x: 8, endPoint y: 15, distance: 1528.7
click at [1250, 37] on button "Close" at bounding box center [1264, 29] width 72 height 29
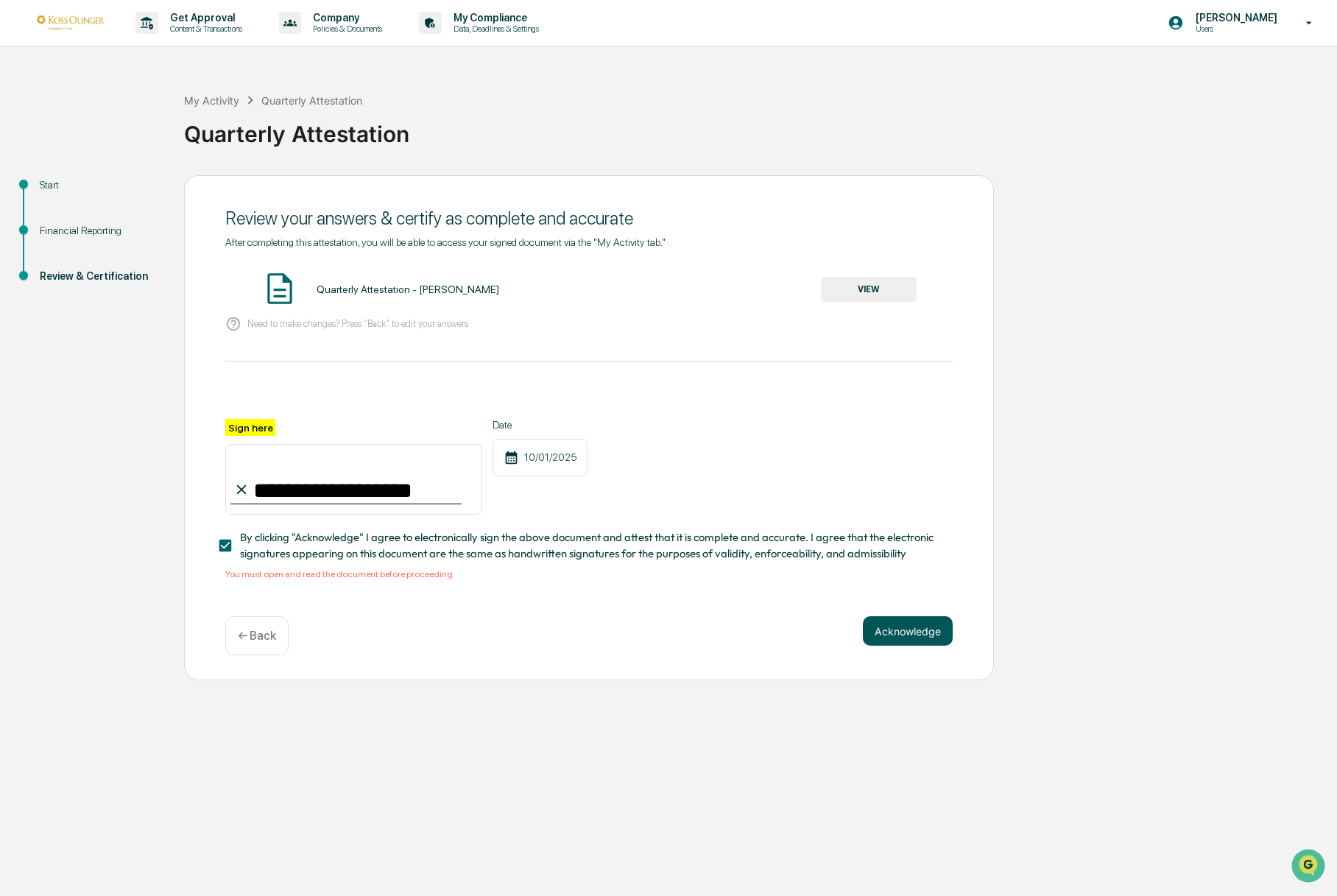
click at [892, 639] on button "Acknowledge" at bounding box center [907, 632] width 90 height 30
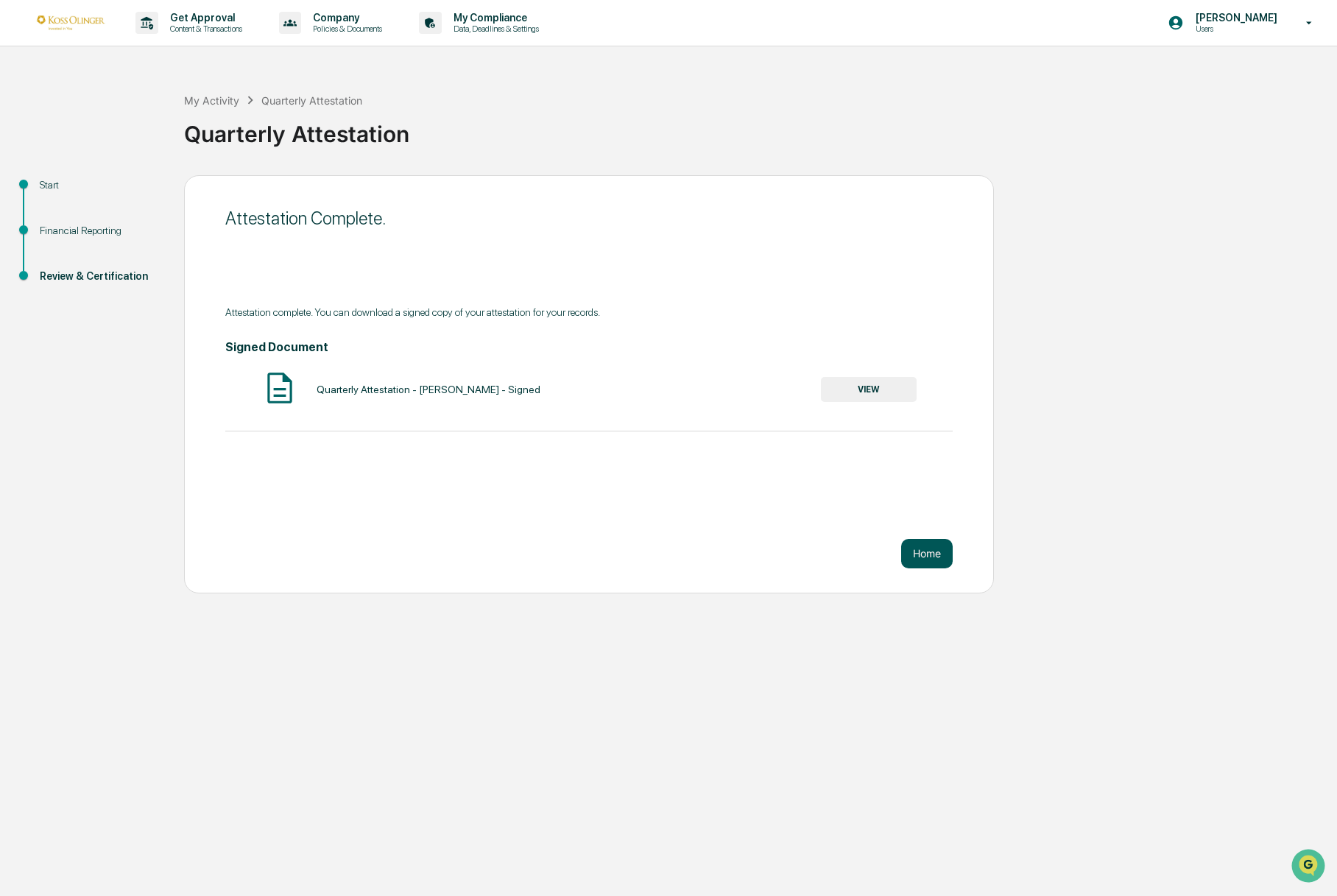
click at [915, 557] on button "Home" at bounding box center [926, 554] width 51 height 30
